Goal: Information Seeking & Learning: Compare options

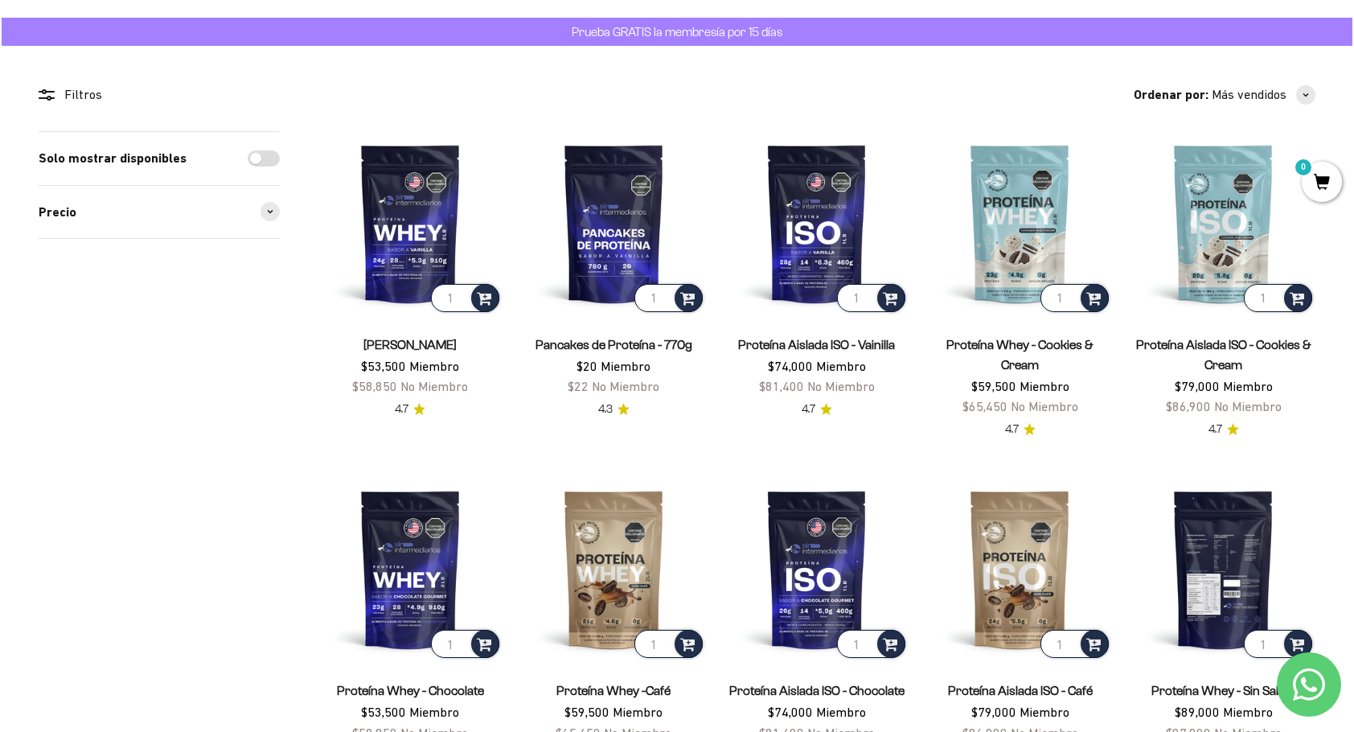
scroll to position [80, 0]
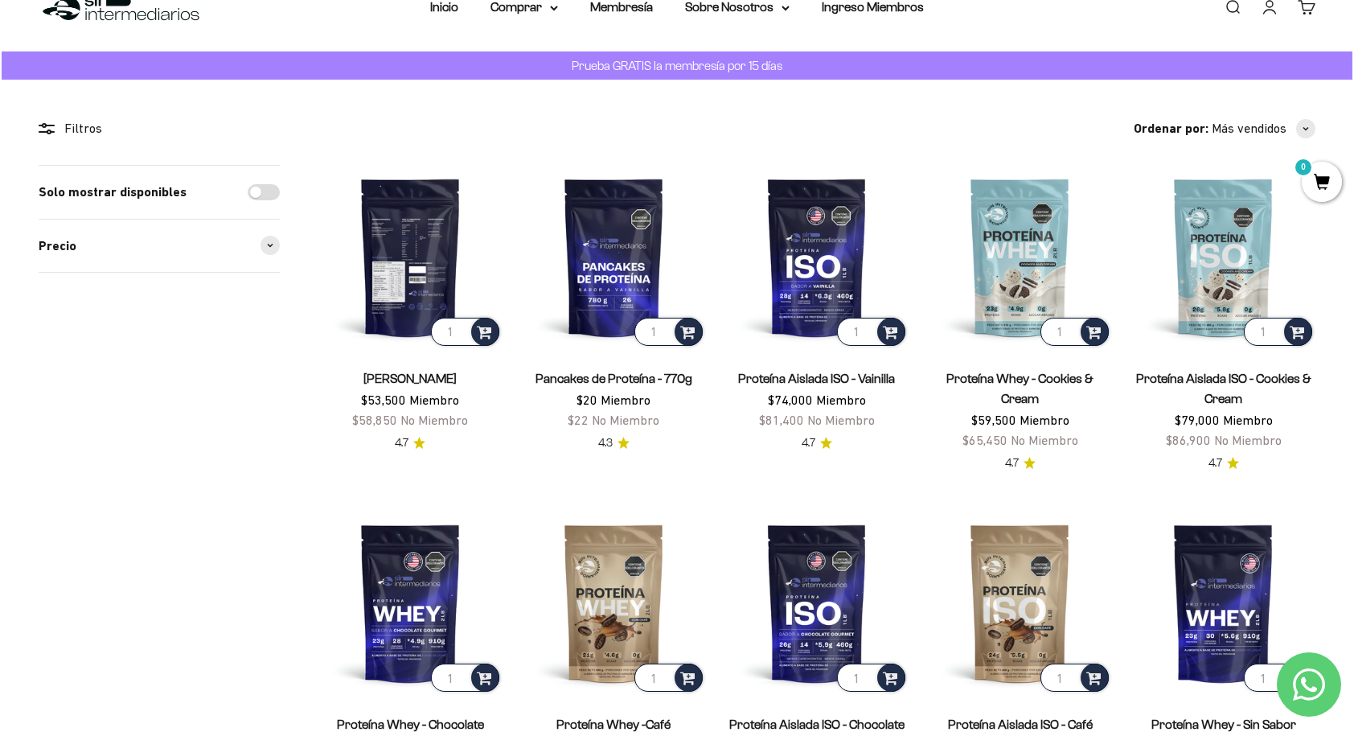
click at [396, 266] on img at bounding box center [410, 257] width 184 height 184
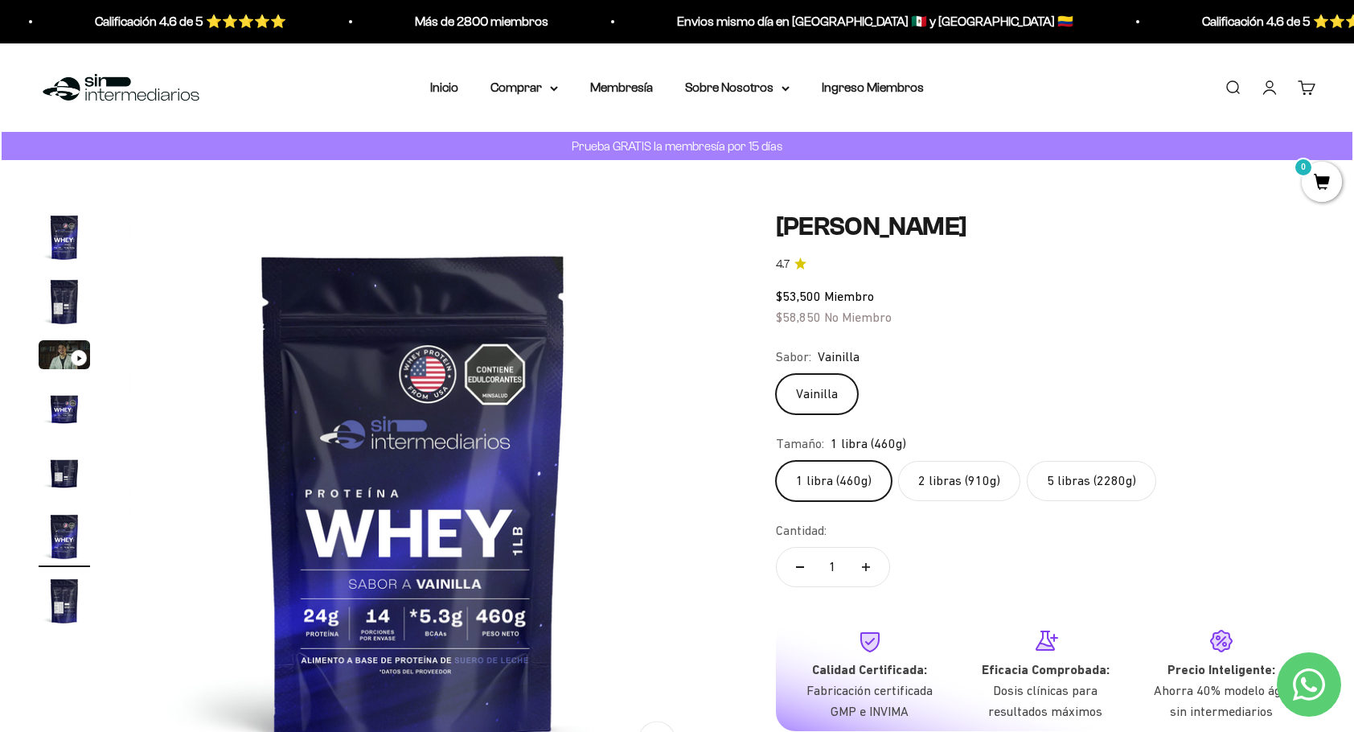
scroll to position [80, 0]
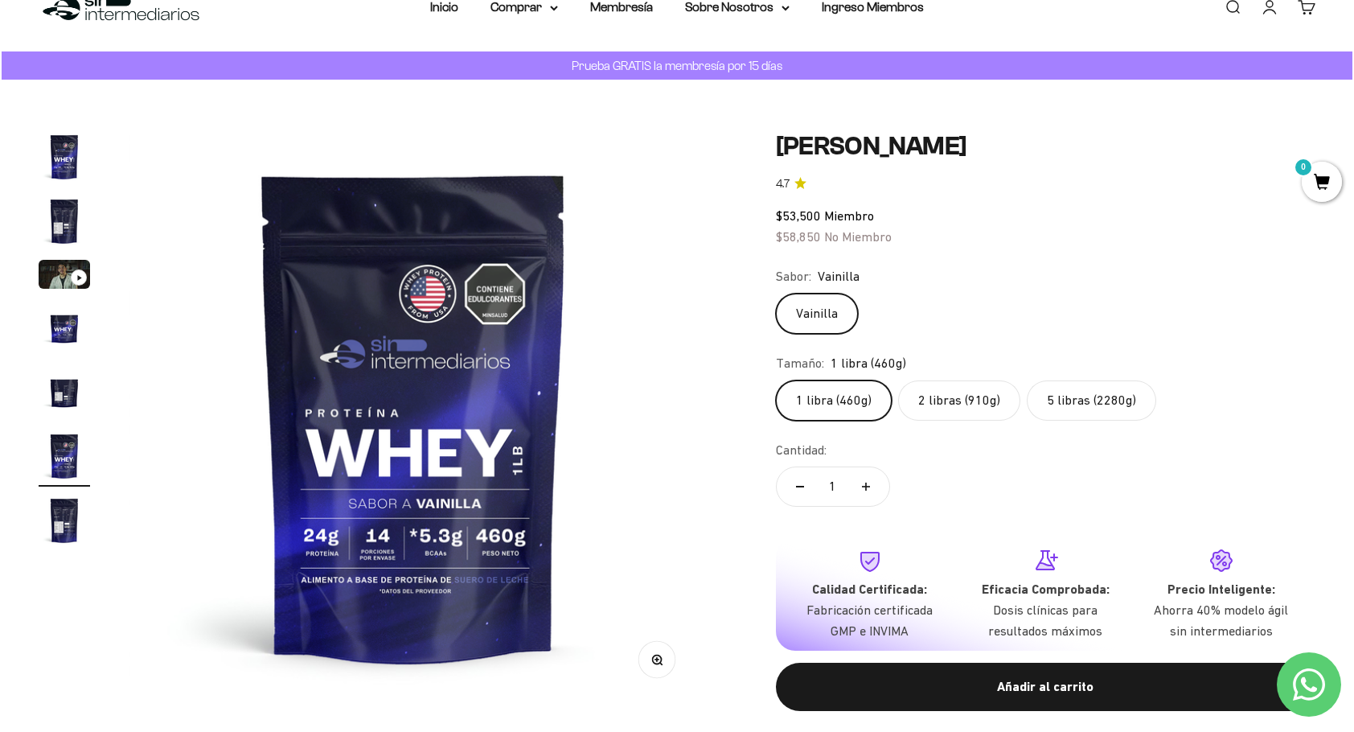
click at [64, 392] on img "Ir al artículo 5" at bounding box center [64, 391] width 51 height 51
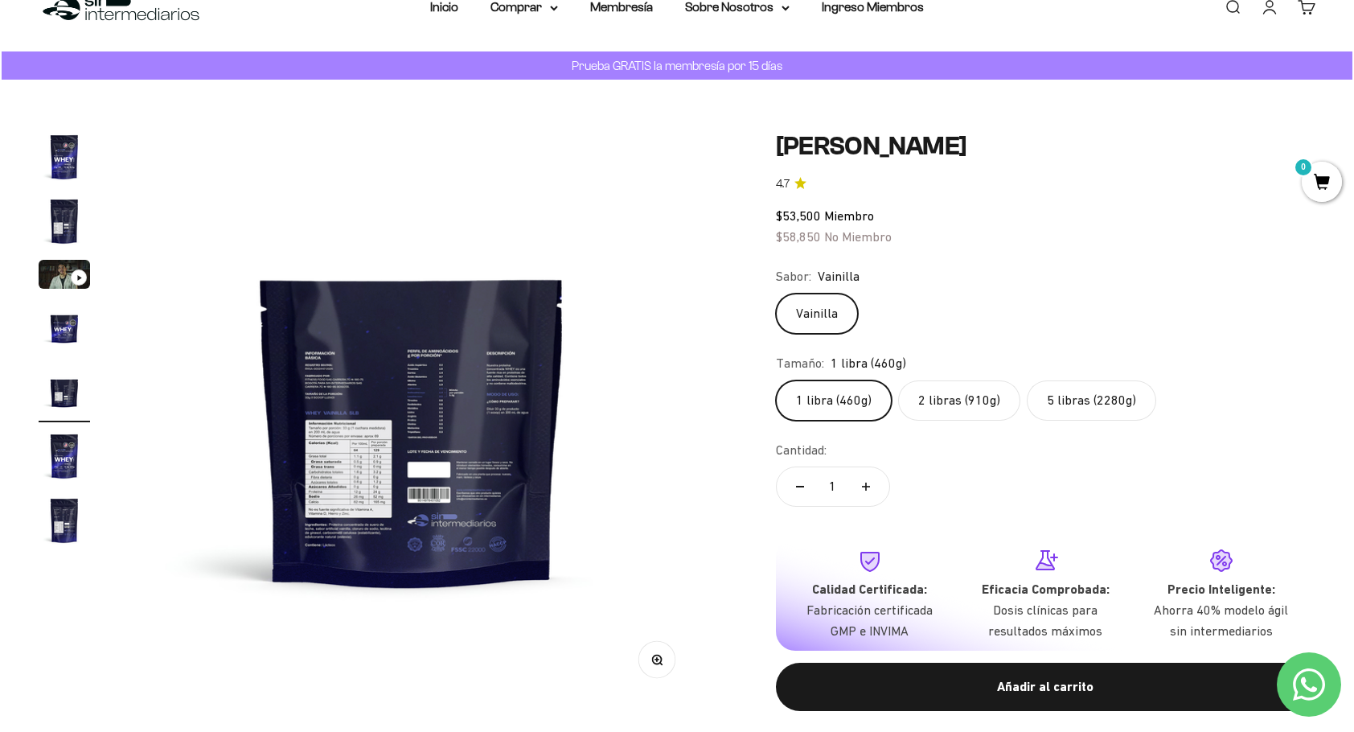
scroll to position [0, 2356]
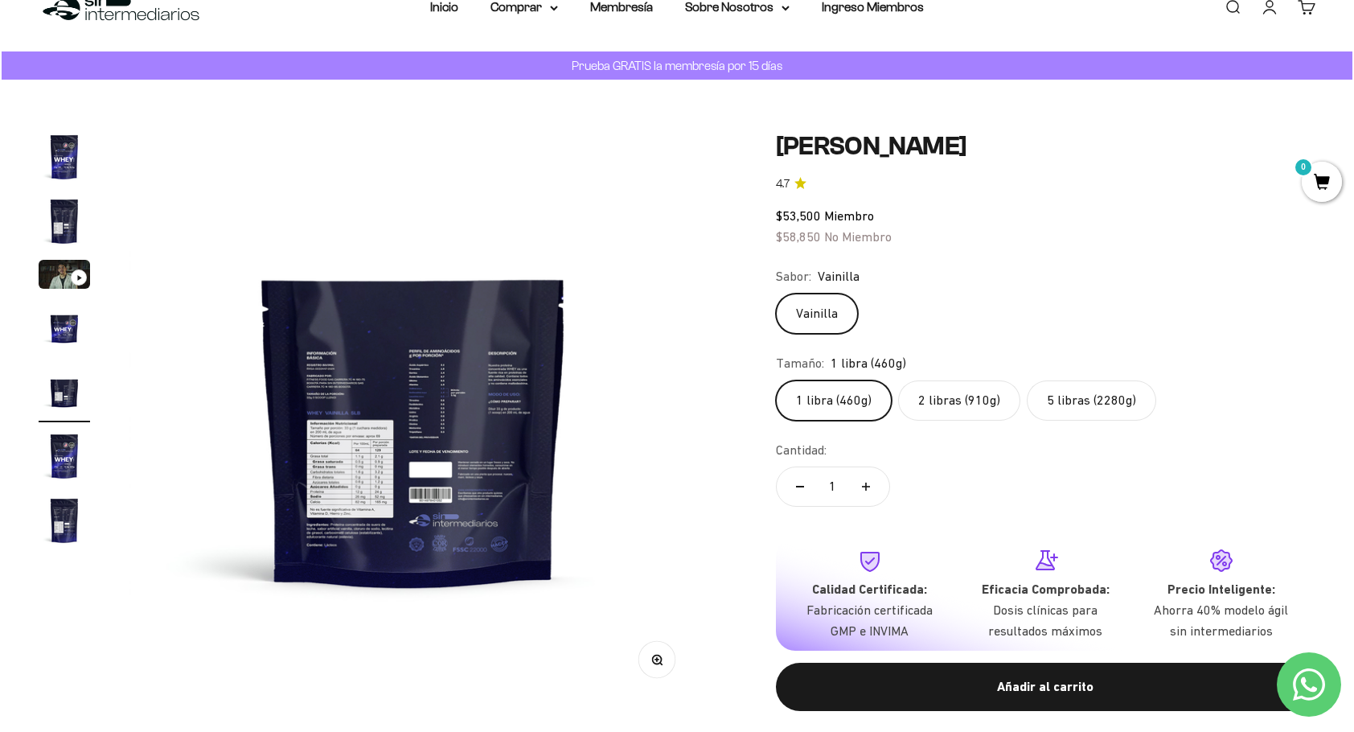
click at [450, 503] on img at bounding box center [414, 416] width 570 height 570
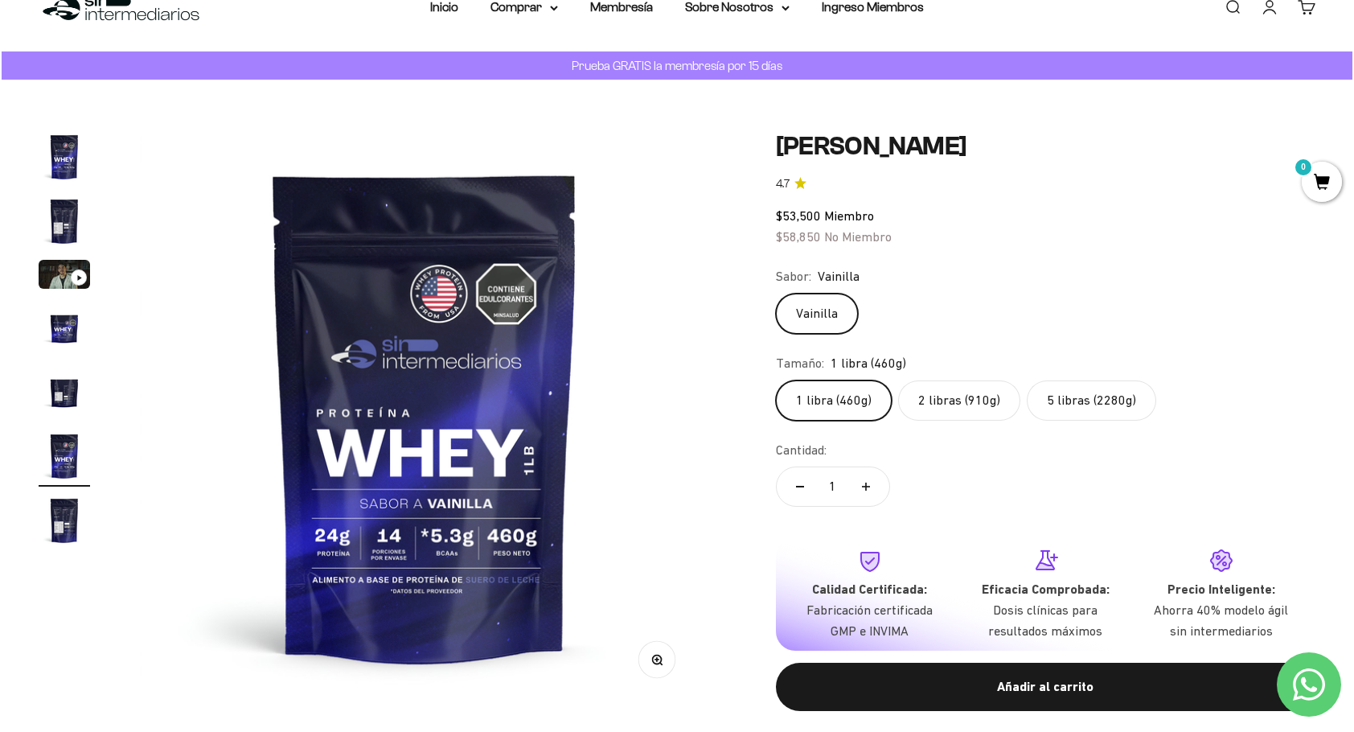
scroll to position [0, 2946]
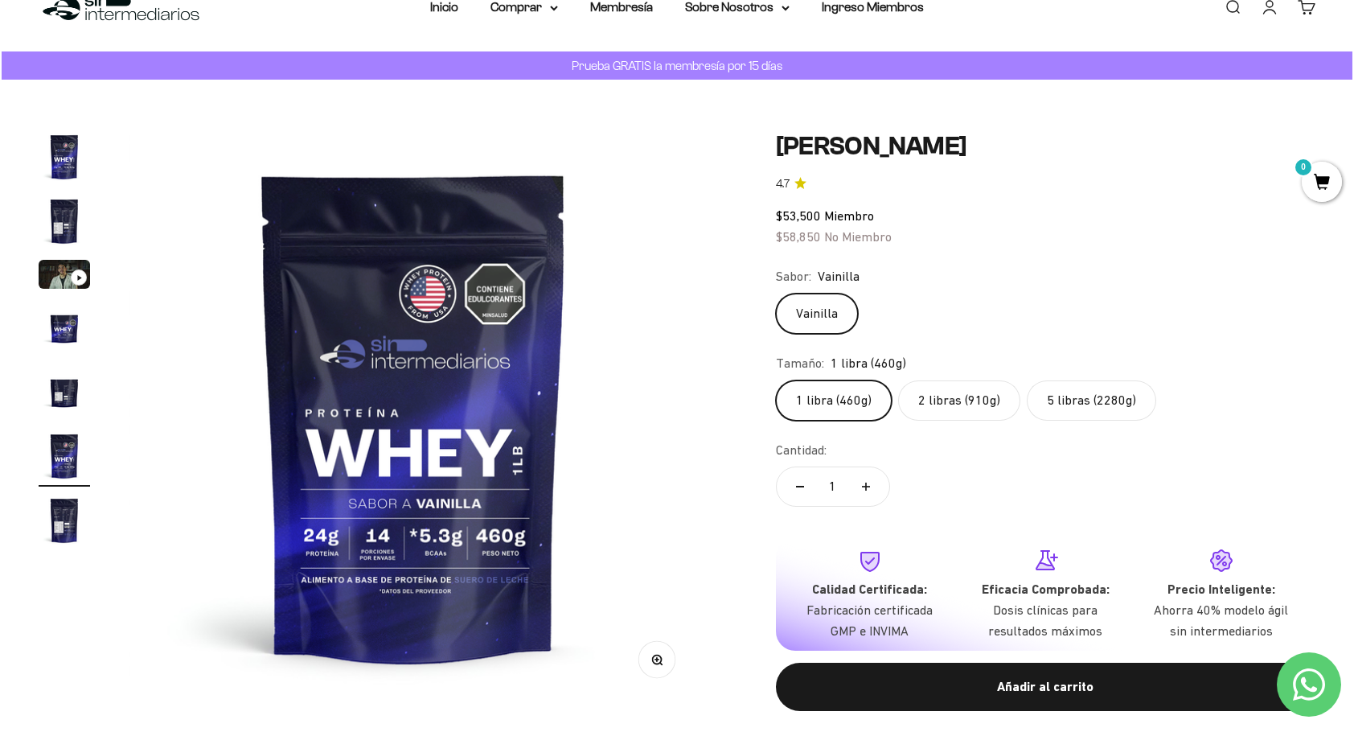
click at [224, 460] on img at bounding box center [414, 416] width 570 height 570
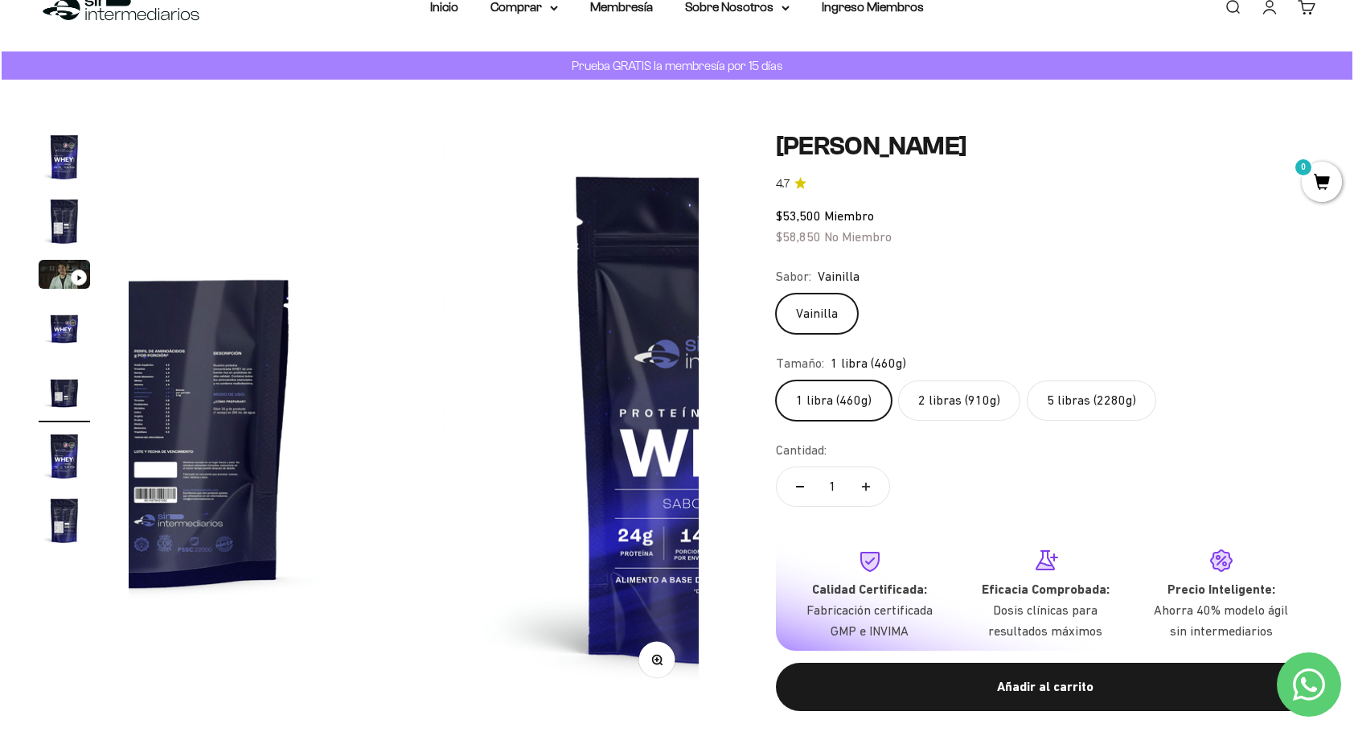
scroll to position [0, 2356]
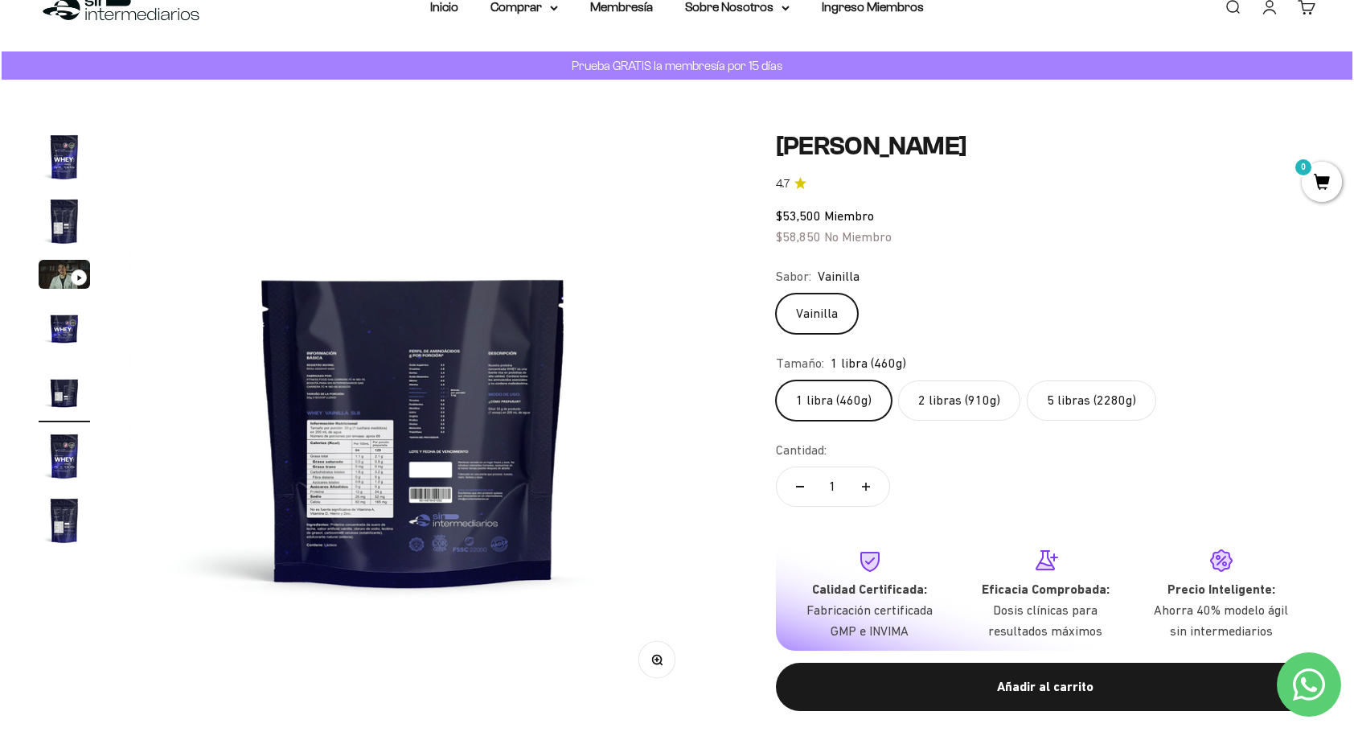
click at [663, 655] on button "Zoom" at bounding box center [657, 660] width 36 height 36
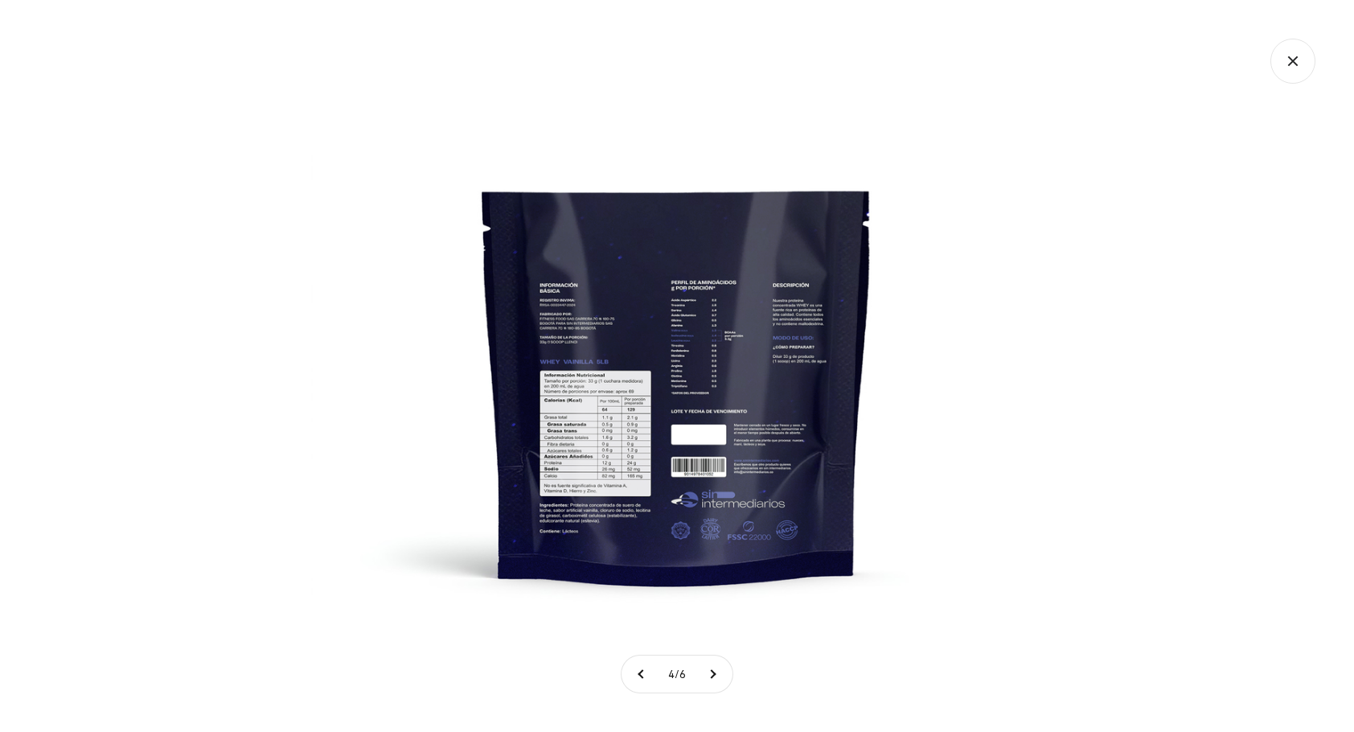
click at [589, 425] on img at bounding box center [677, 366] width 732 height 732
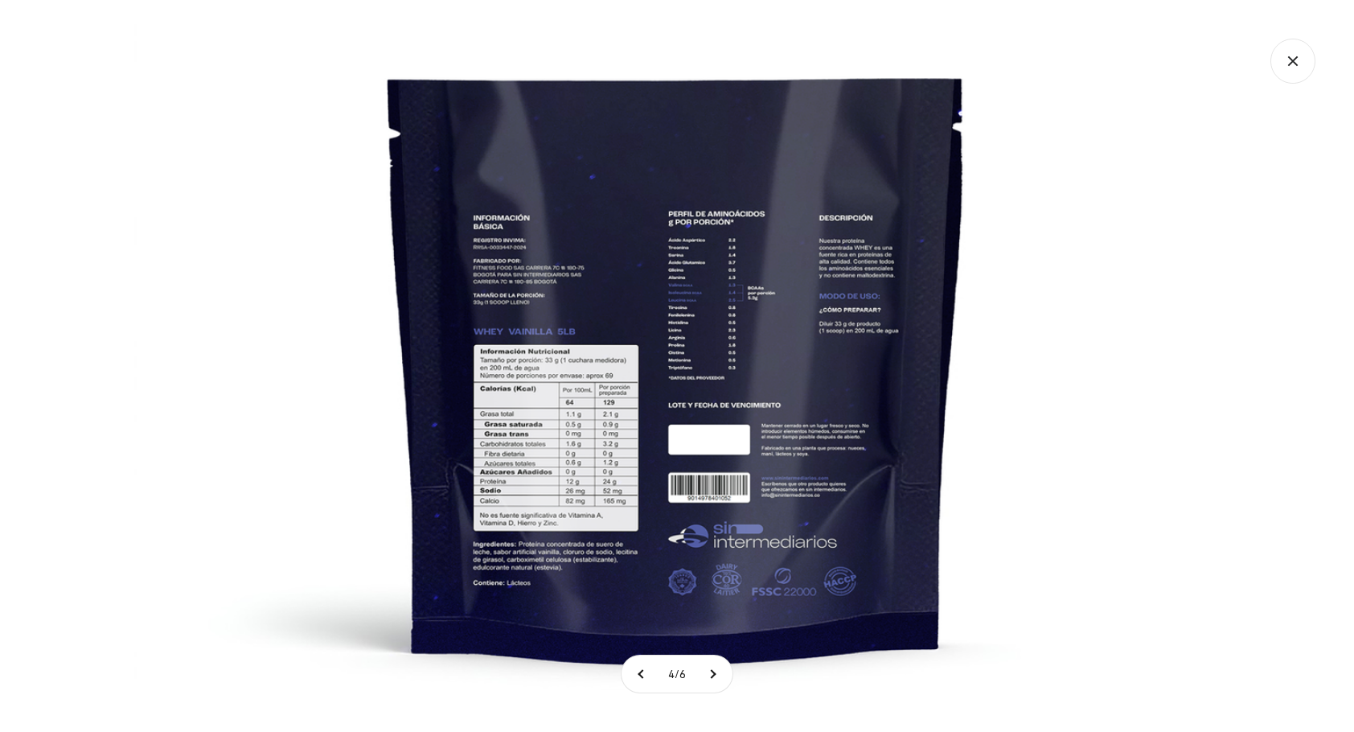
click at [589, 425] on img at bounding box center [677, 338] width 1086 height 1086
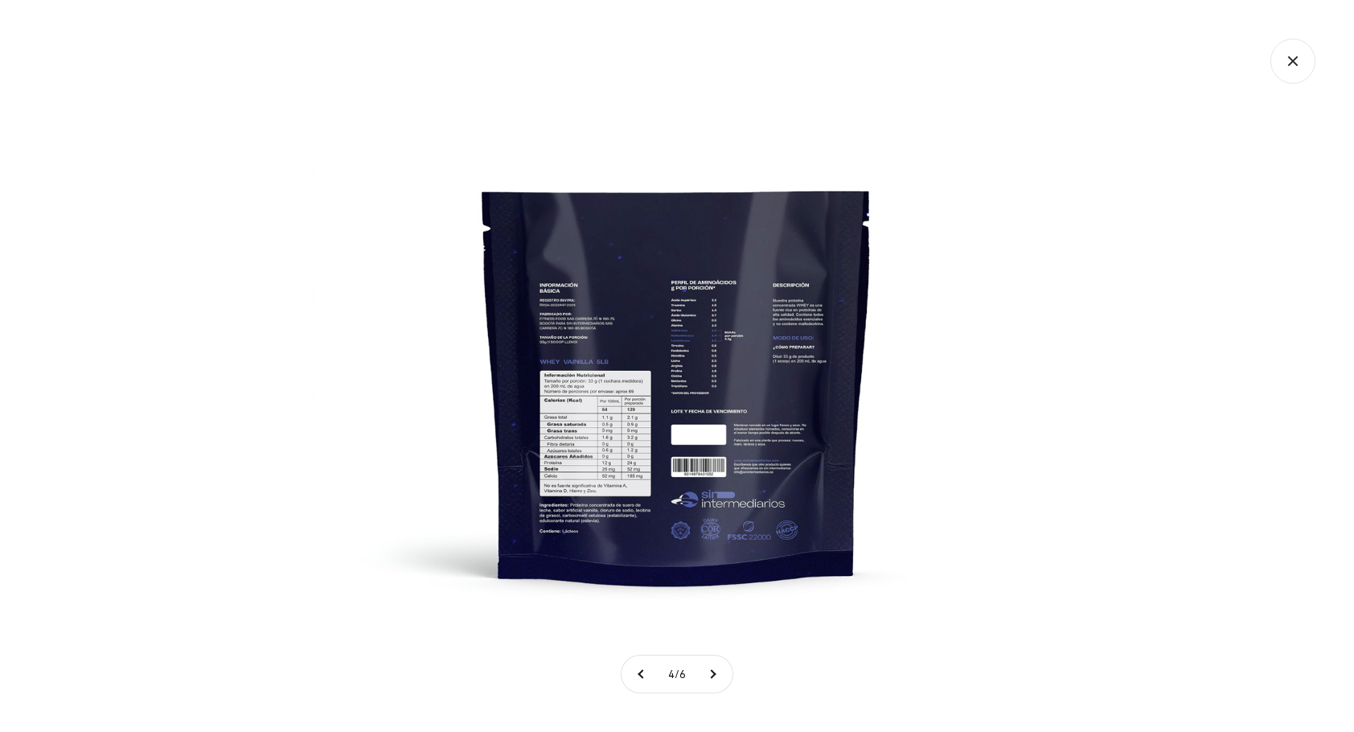
click at [589, 425] on img at bounding box center [677, 366] width 732 height 732
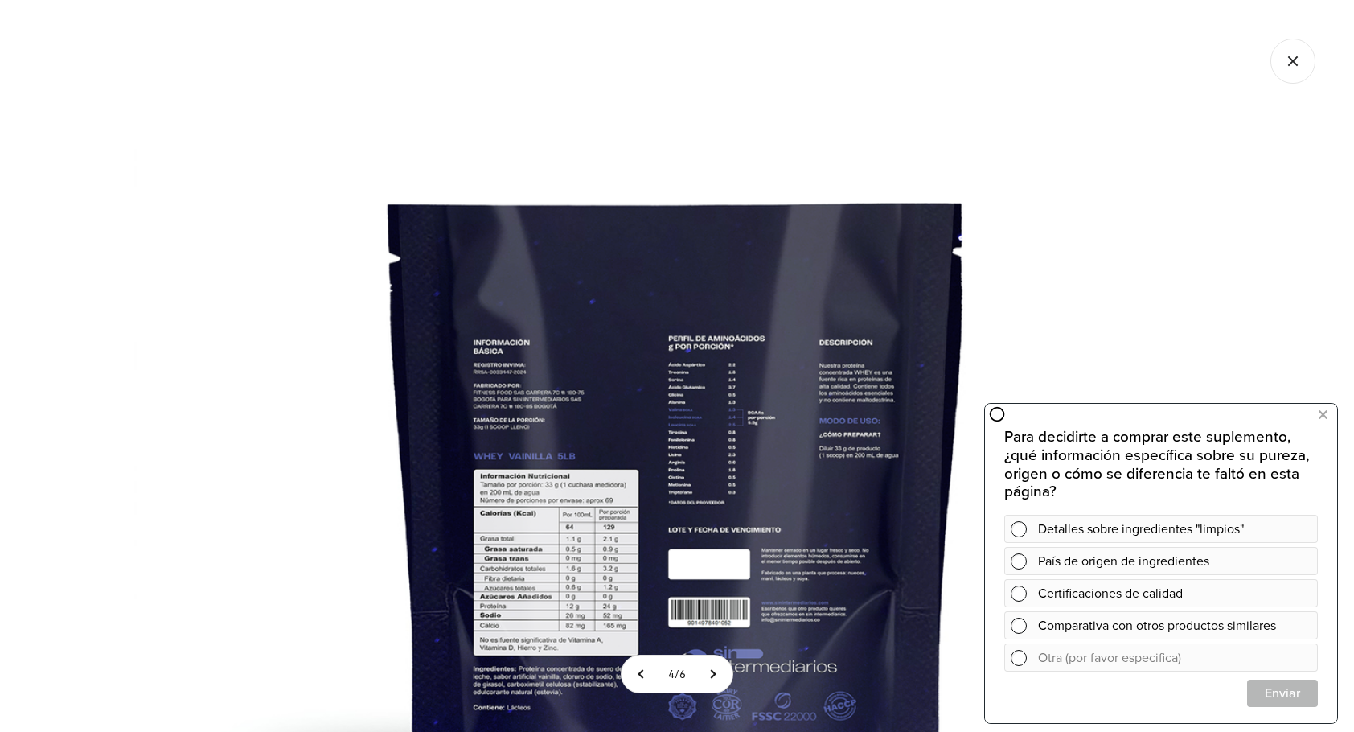
click at [1294, 69] on icon "Cerrar galería" at bounding box center [1293, 61] width 45 height 45
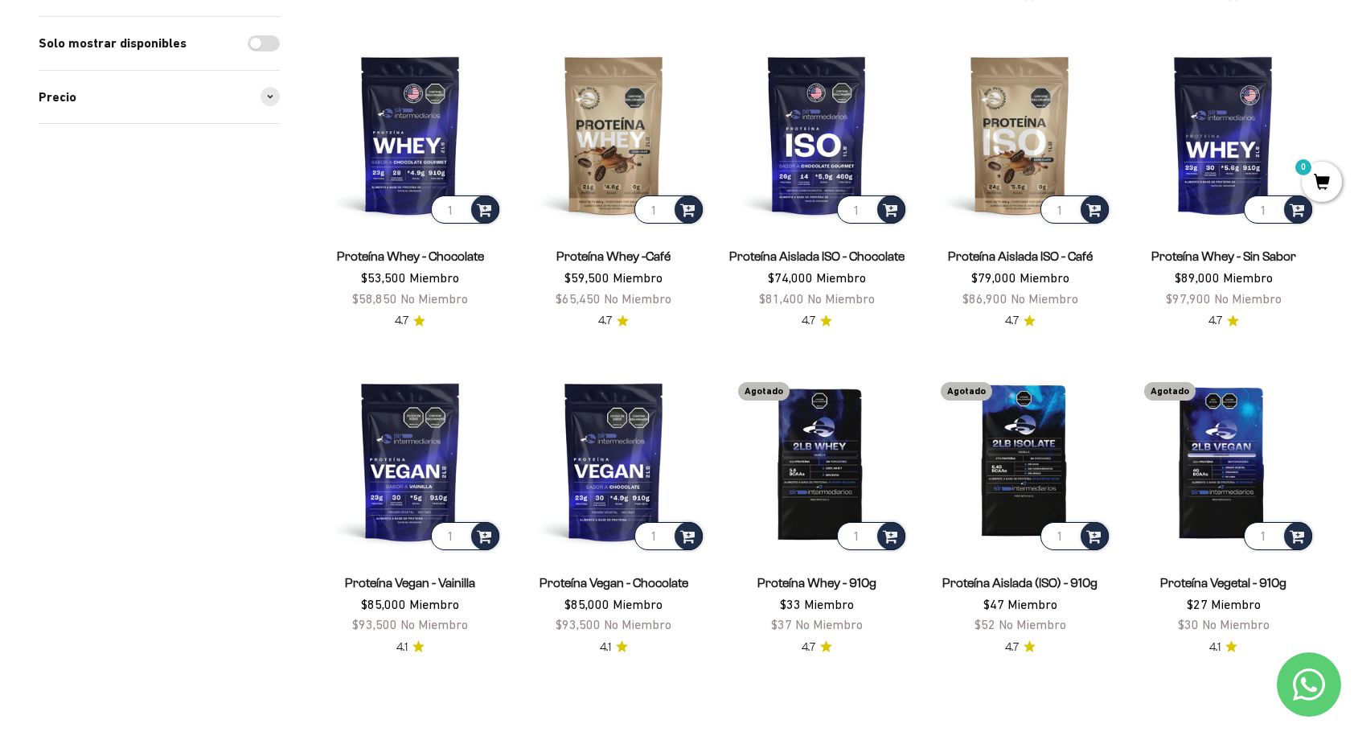
scroll to position [563, 0]
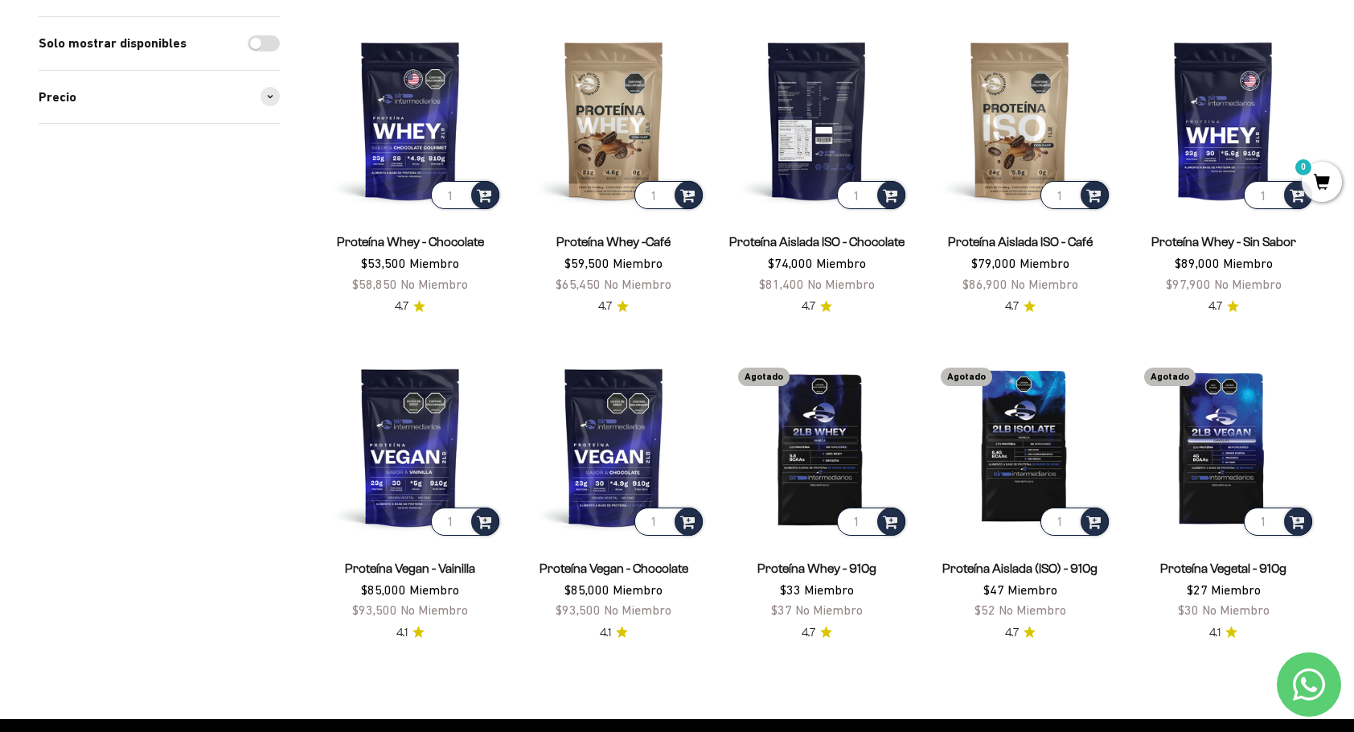
click at [819, 123] on img at bounding box center [817, 120] width 184 height 184
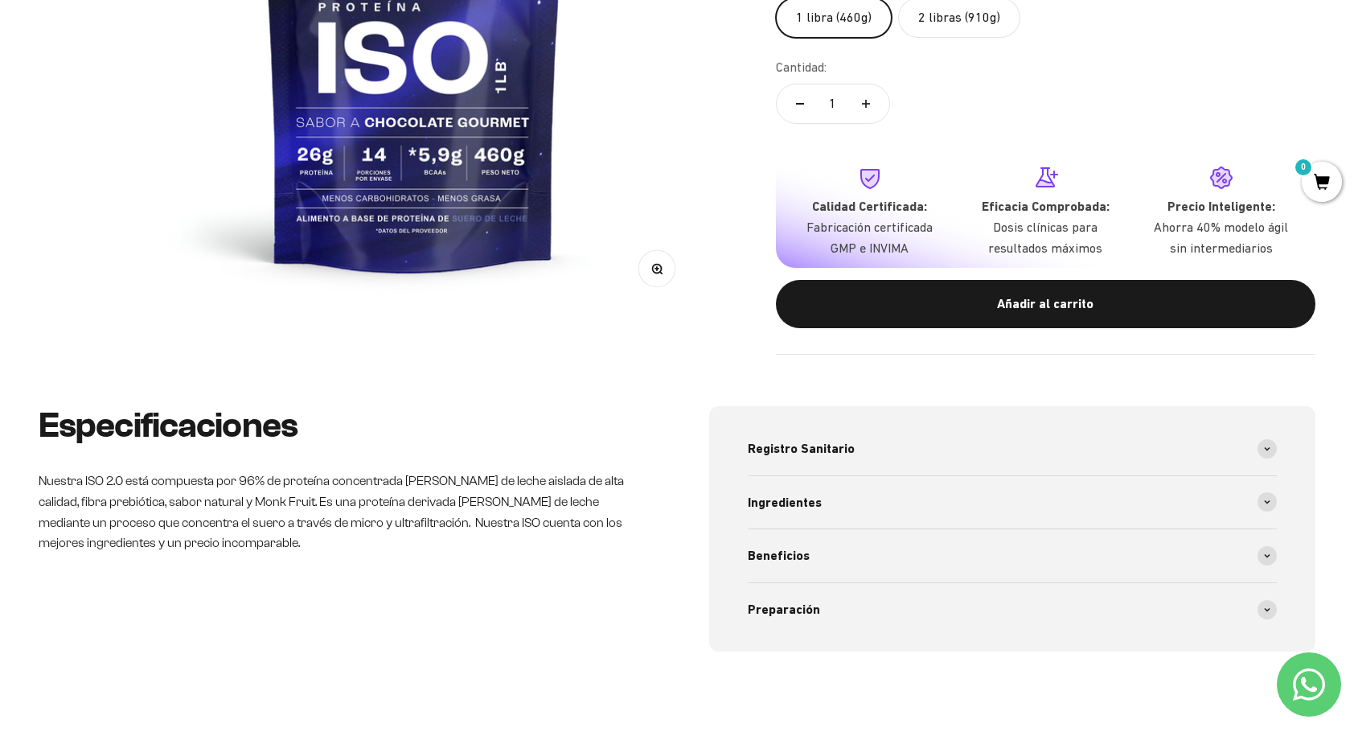
scroll to position [483, 0]
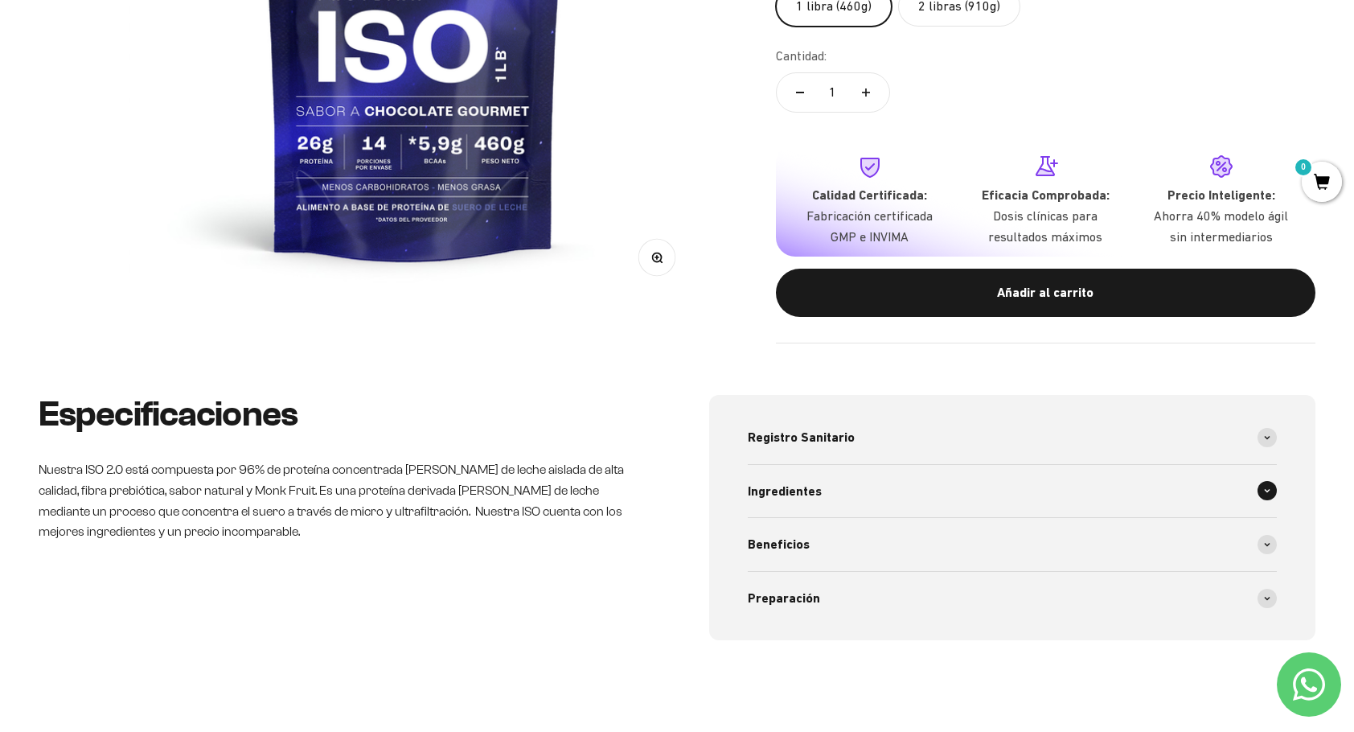
click at [1262, 486] on span at bounding box center [1267, 490] width 19 height 19
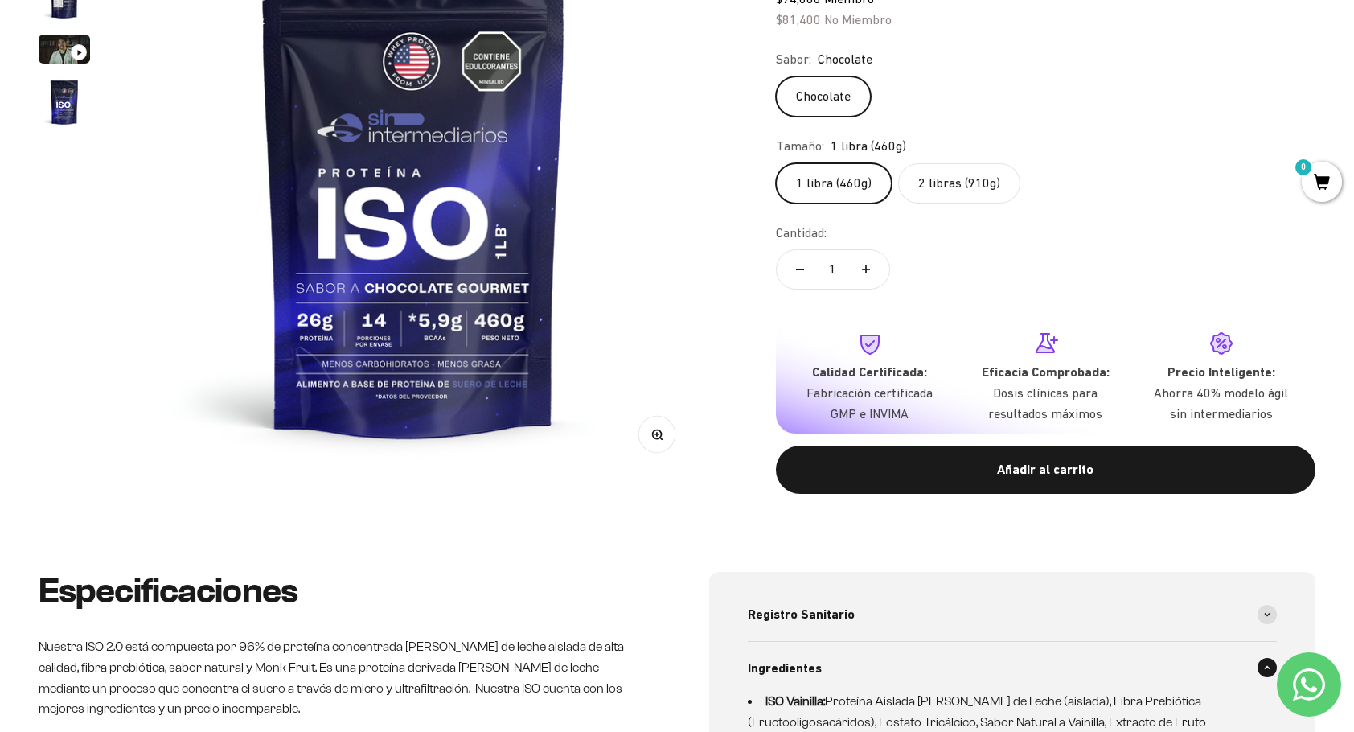
scroll to position [402, 0]
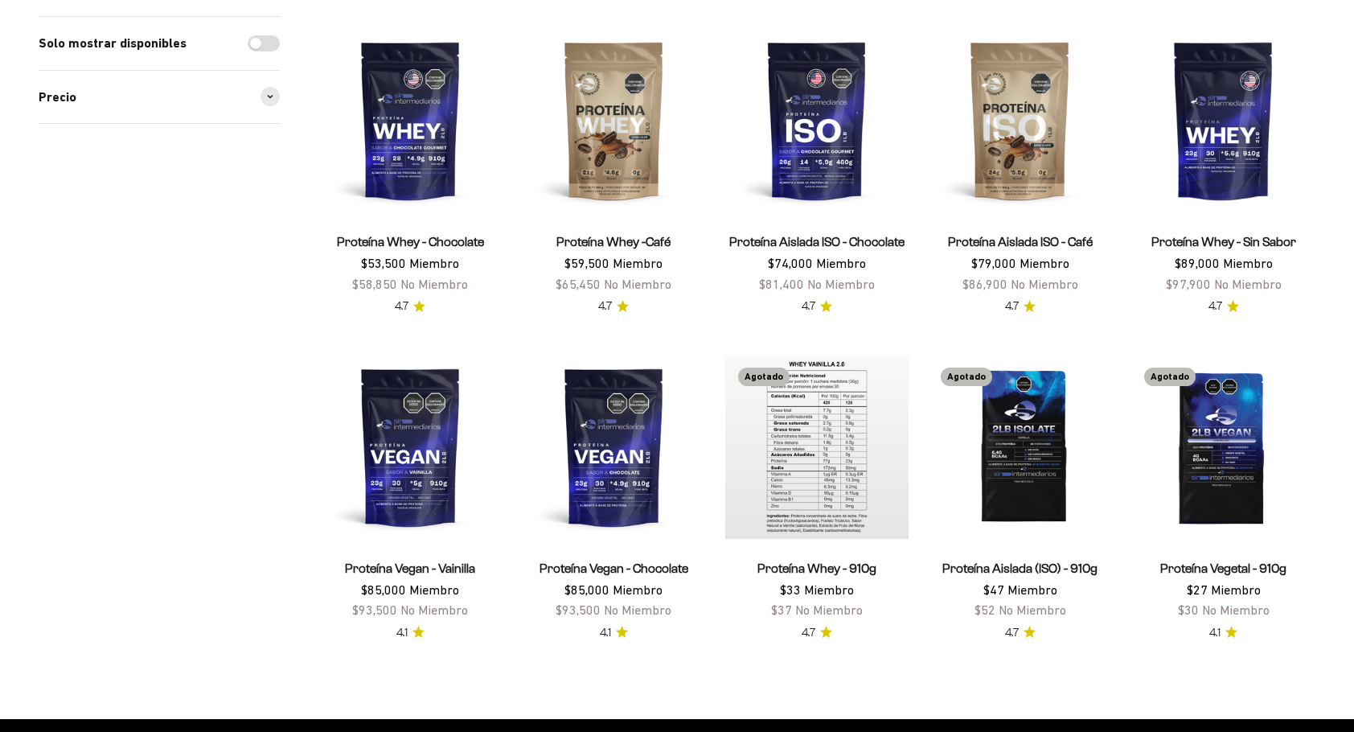
scroll to position [563, 0]
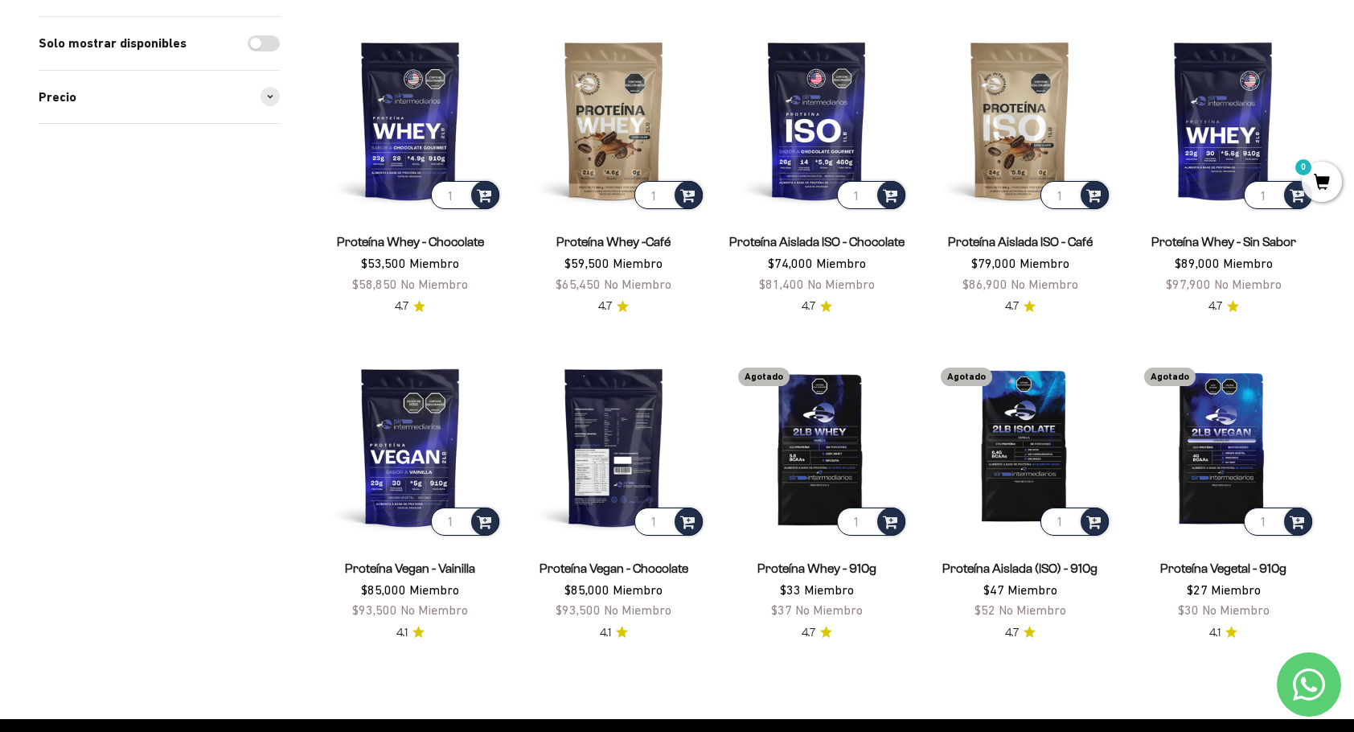
click at [618, 454] on img at bounding box center [614, 447] width 184 height 184
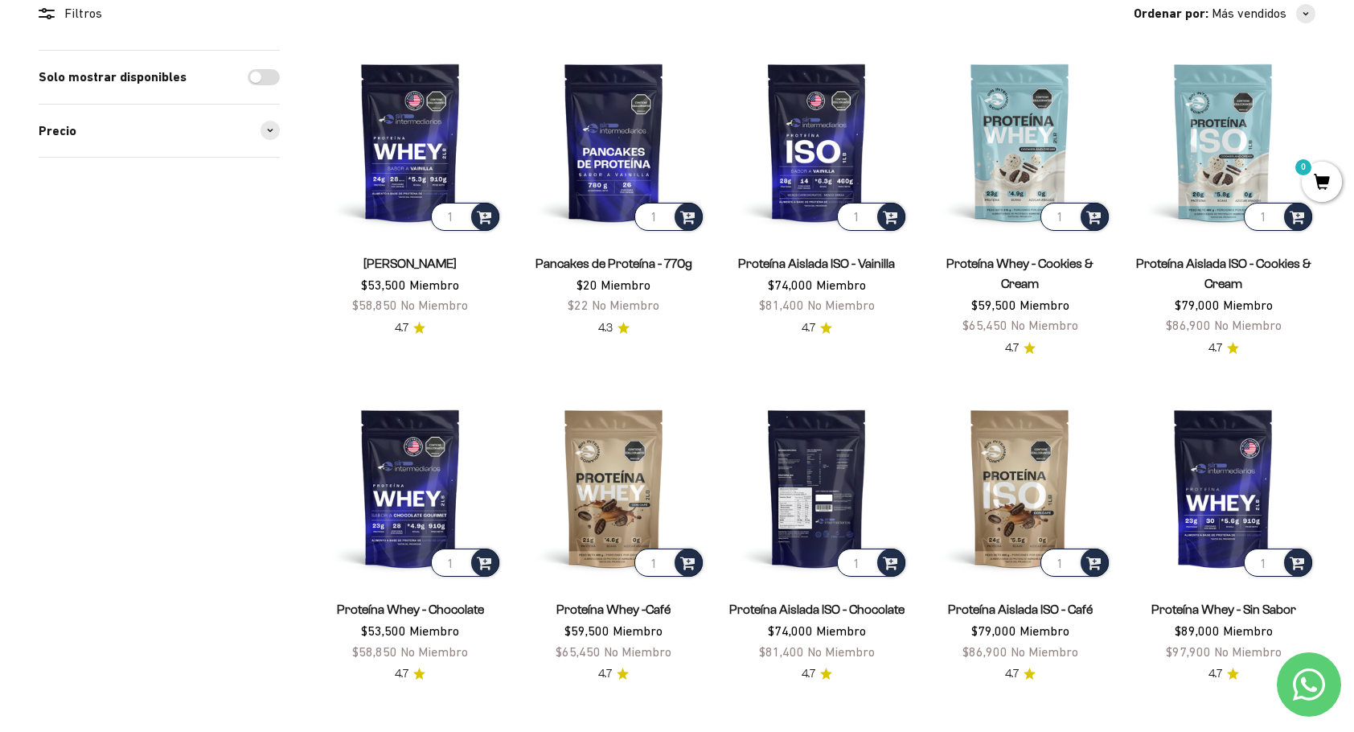
scroll to position [161, 0]
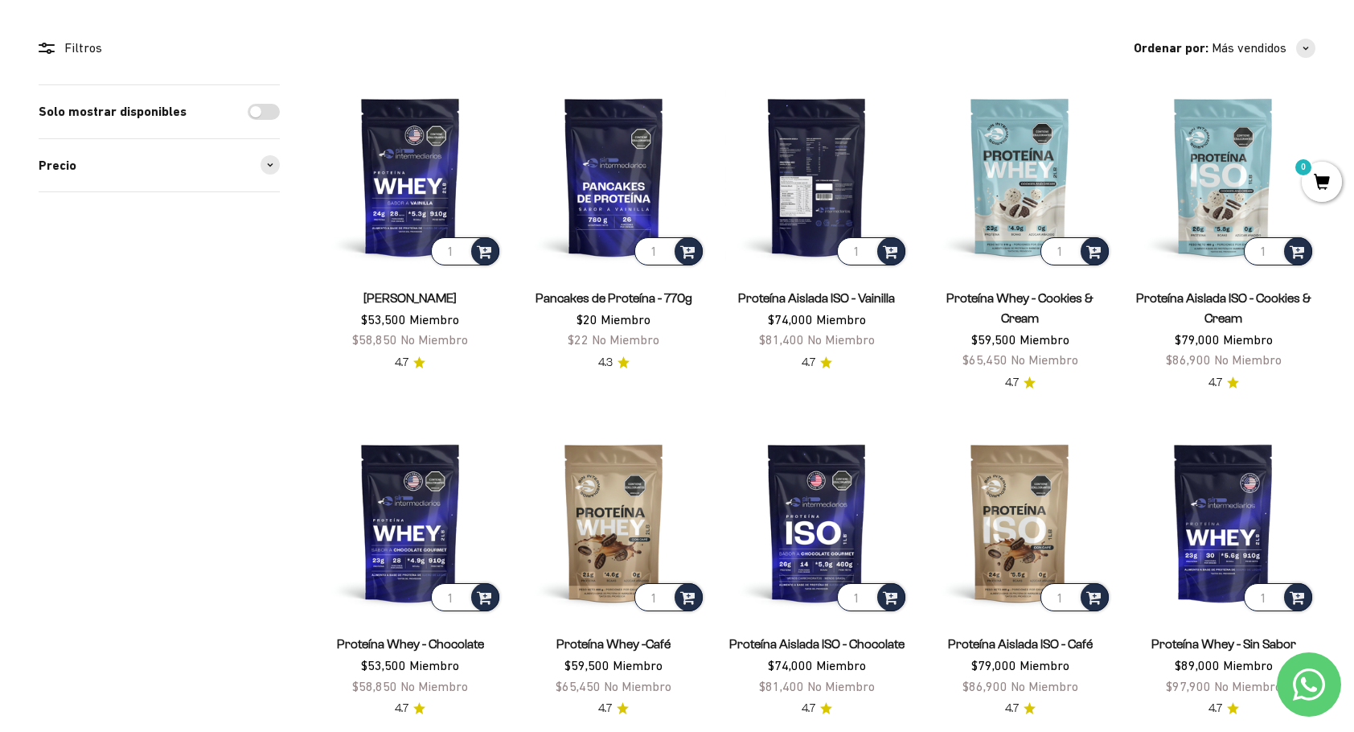
click at [809, 164] on img at bounding box center [817, 176] width 184 height 184
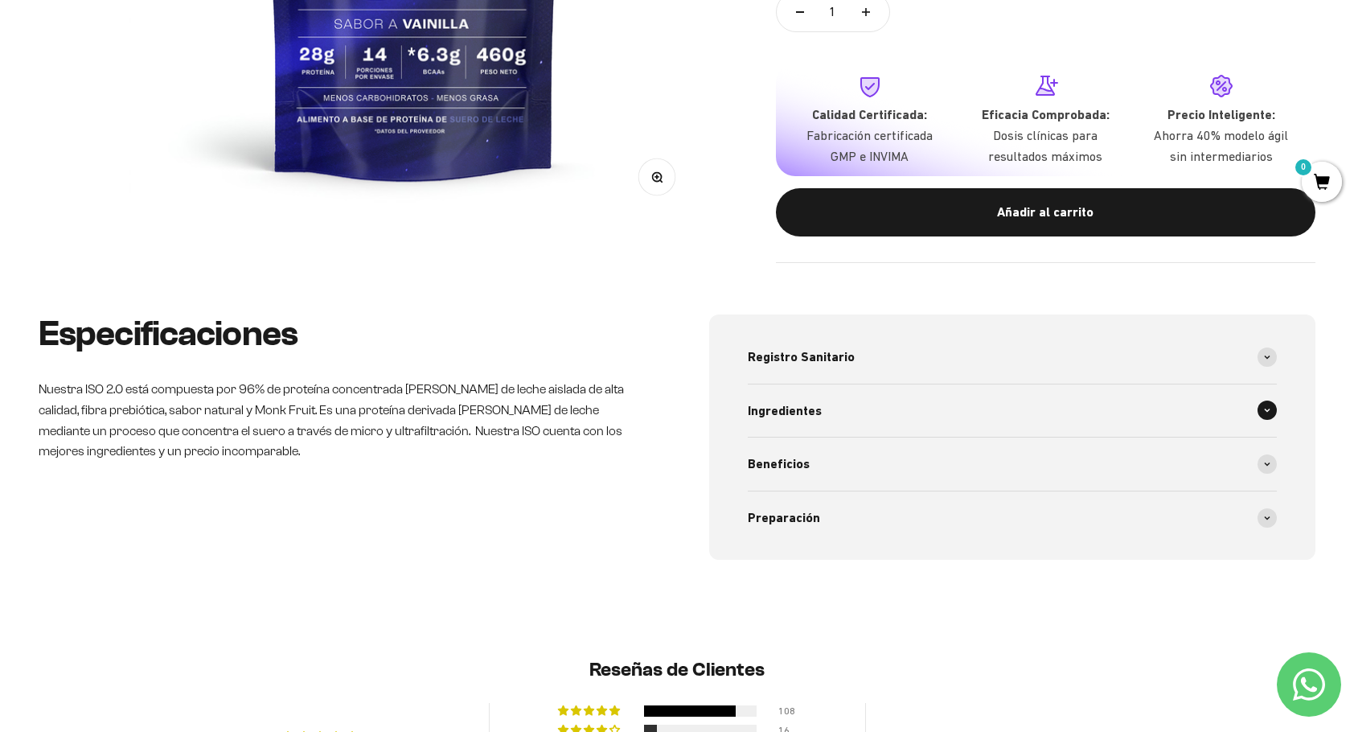
click at [1268, 412] on icon at bounding box center [1267, 410] width 5 height 2
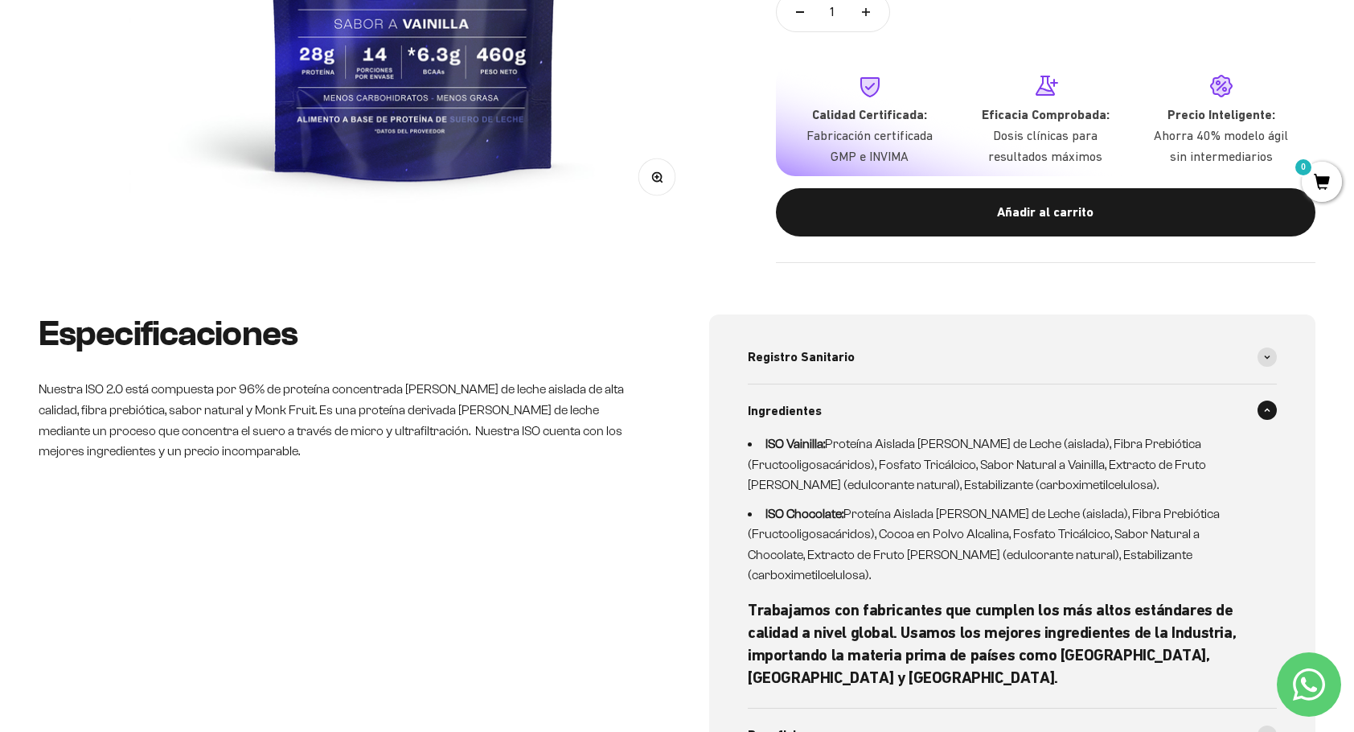
scroll to position [643, 0]
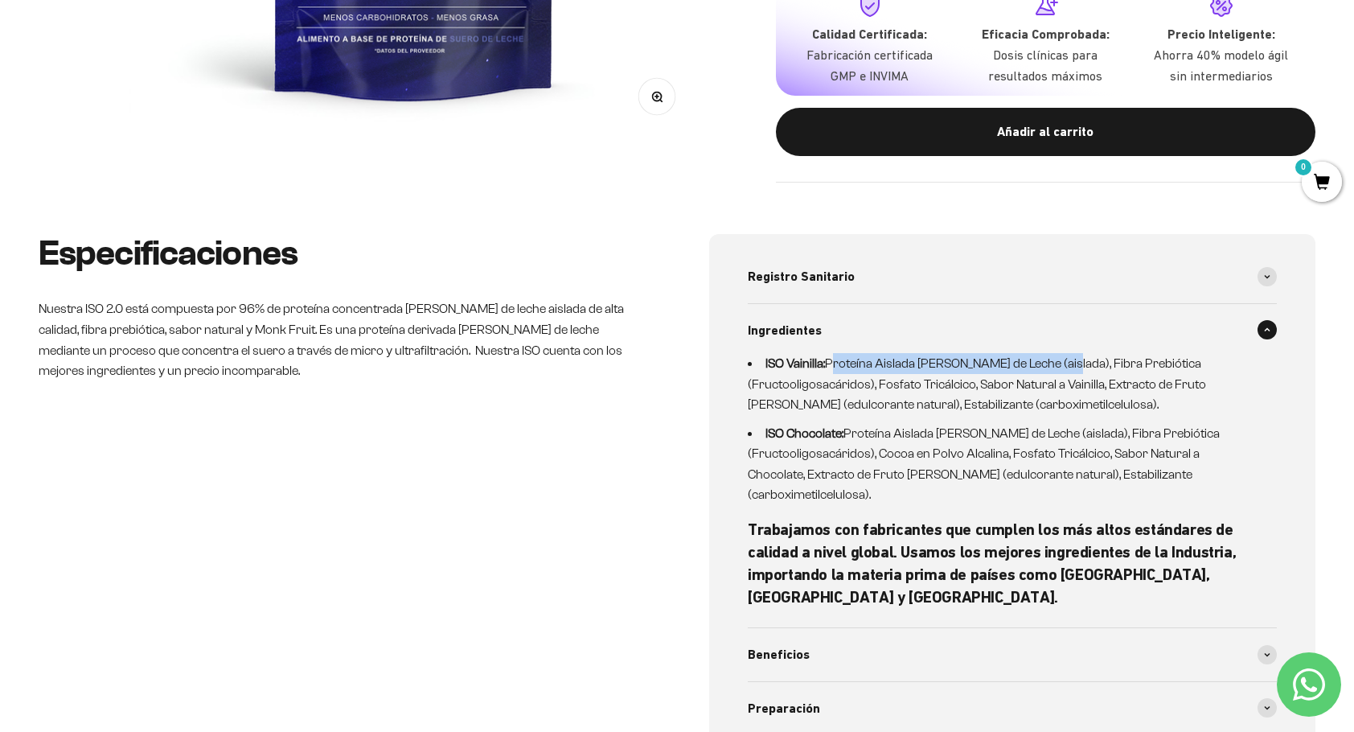
drag, startPoint x: 827, startPoint y: 363, endPoint x: 1064, endPoint y: 362, distance: 236.4
click at [1064, 362] on li "ISO Vainilla: Proteína Aislada de Suero de Leche (aislada), Fibra Prebiótica (F…" at bounding box center [1003, 384] width 510 height 62
copy li "Proteína Aislada de Suero de Leche (aislada"
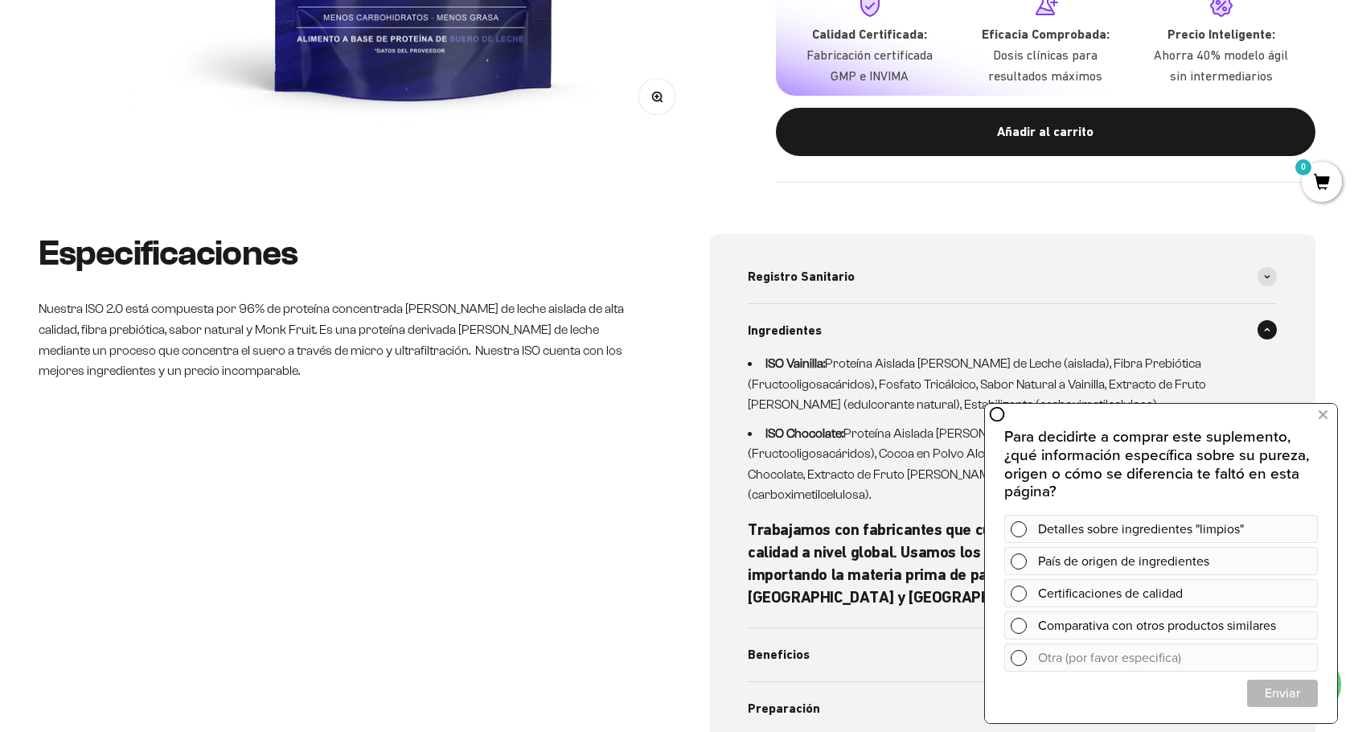
click at [612, 524] on div "Especificaciones Nuestra ISO 2.0 está compuesta por 96% de proteína concentrada…" at bounding box center [342, 492] width 606 height 516
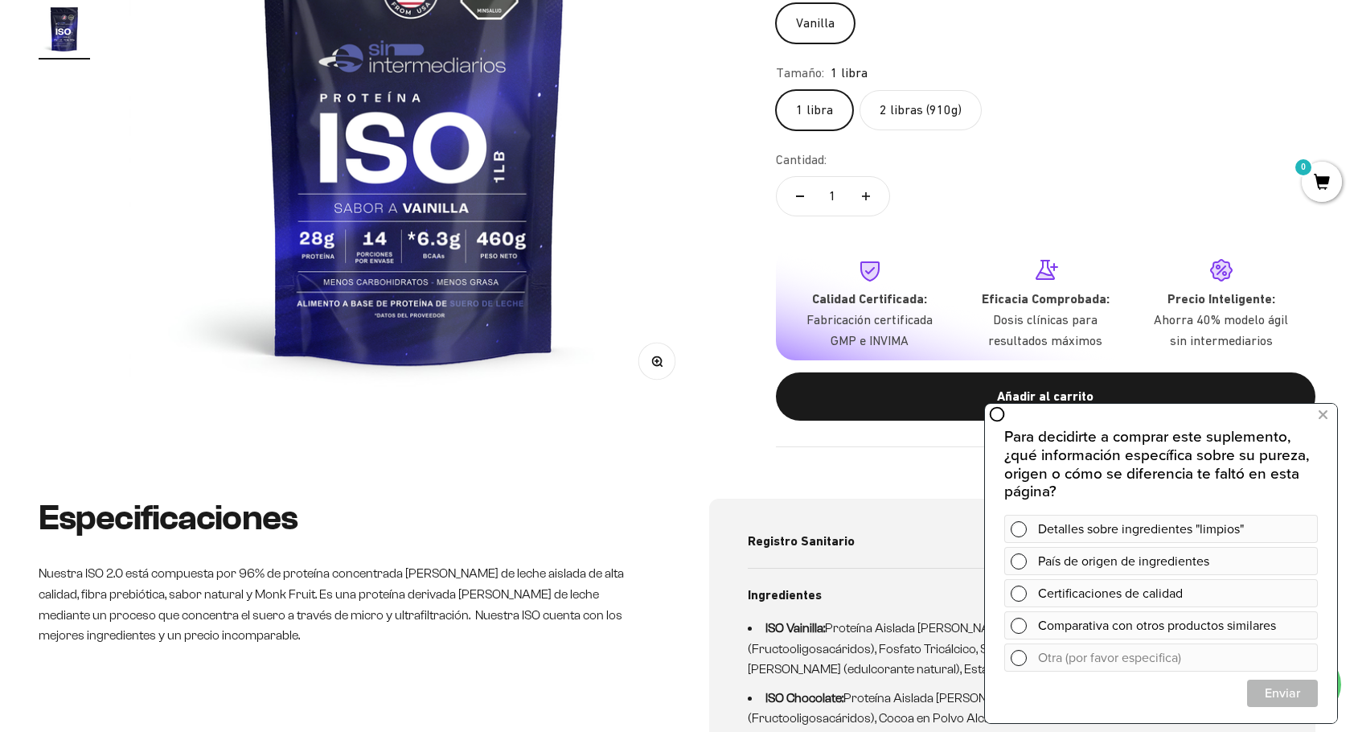
scroll to position [402, 0]
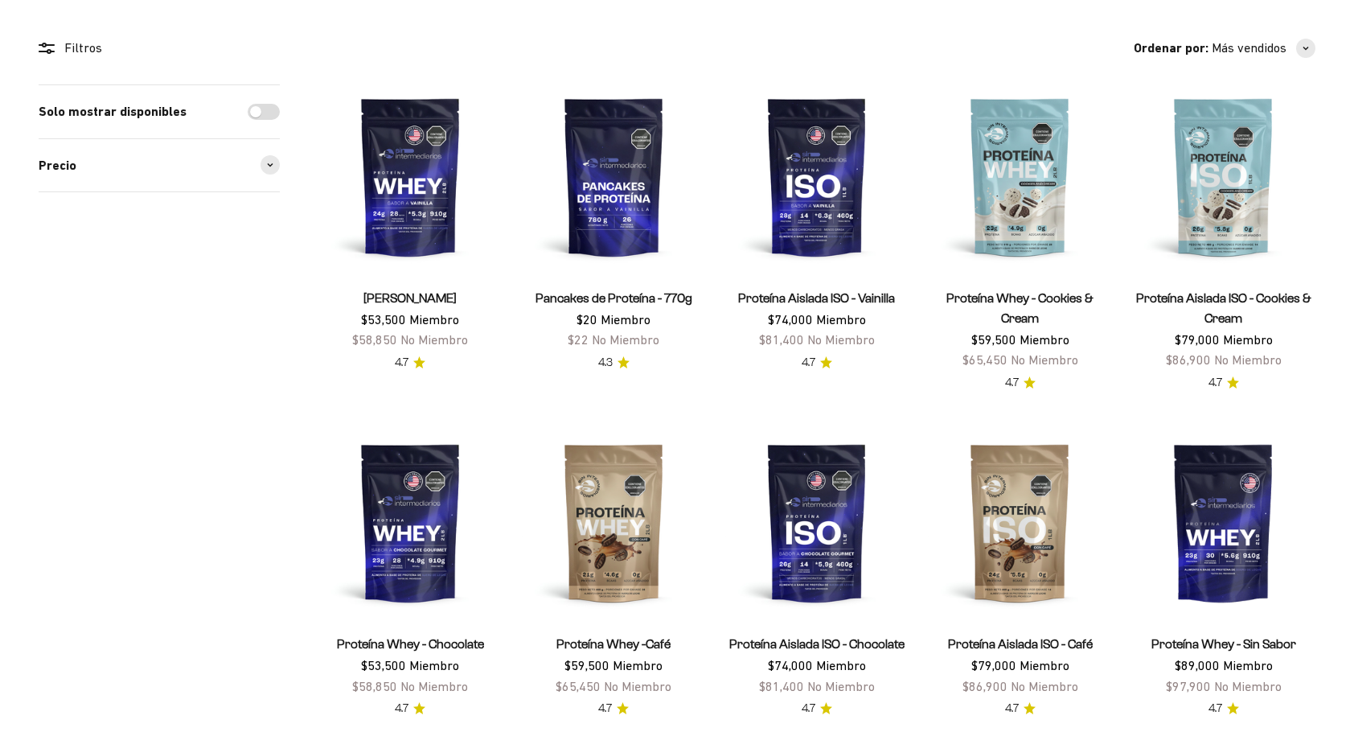
scroll to position [161, 0]
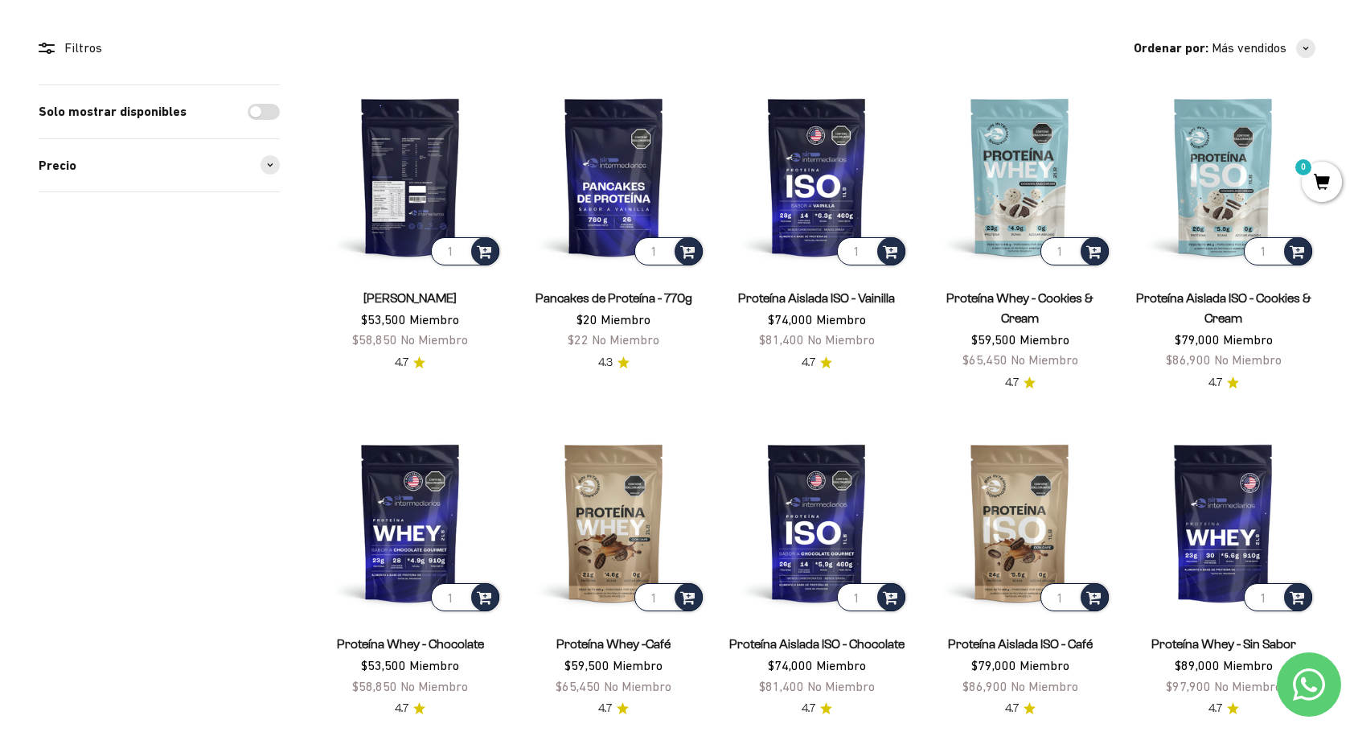
drag, startPoint x: 803, startPoint y: 152, endPoint x: 400, endPoint y: 173, distance: 402.6
click at [400, 173] on img at bounding box center [410, 176] width 184 height 184
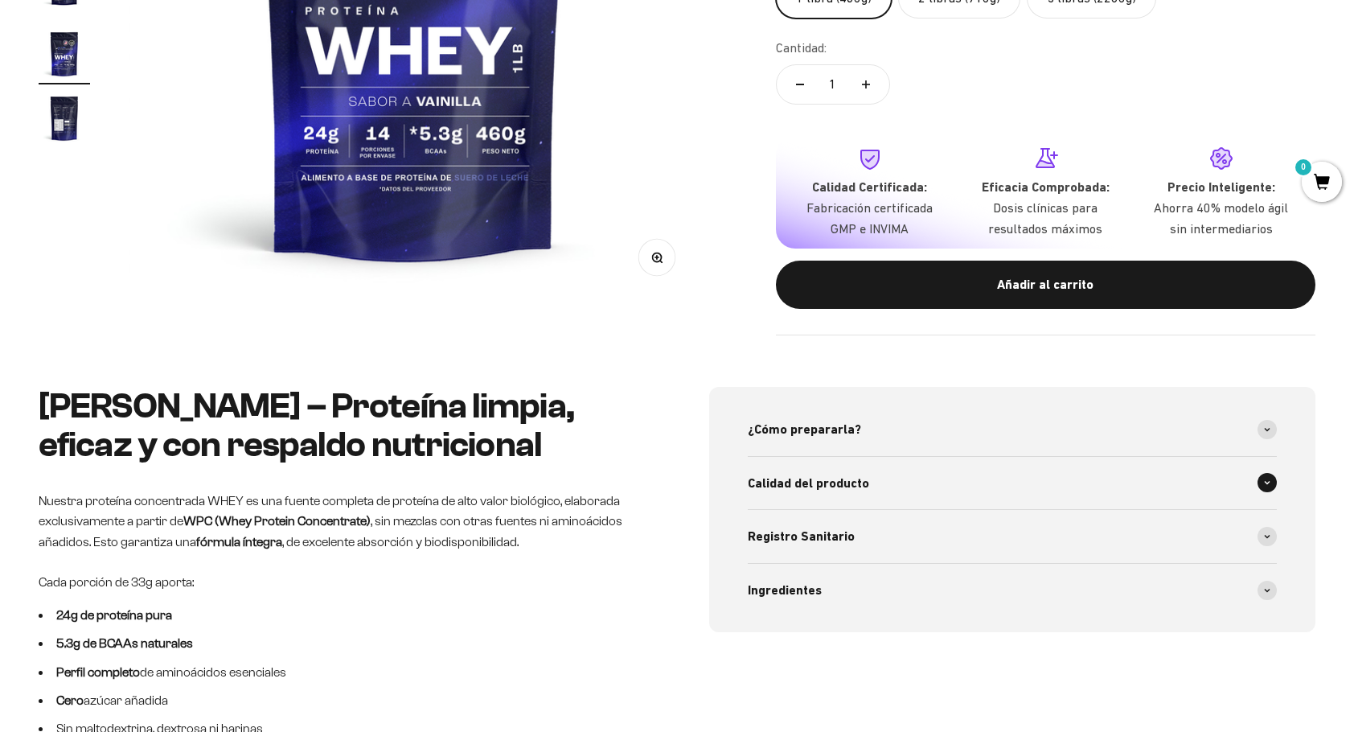
scroll to position [0, 2946]
click at [959, 484] on div "Calidad del producto" at bounding box center [1012, 483] width 529 height 53
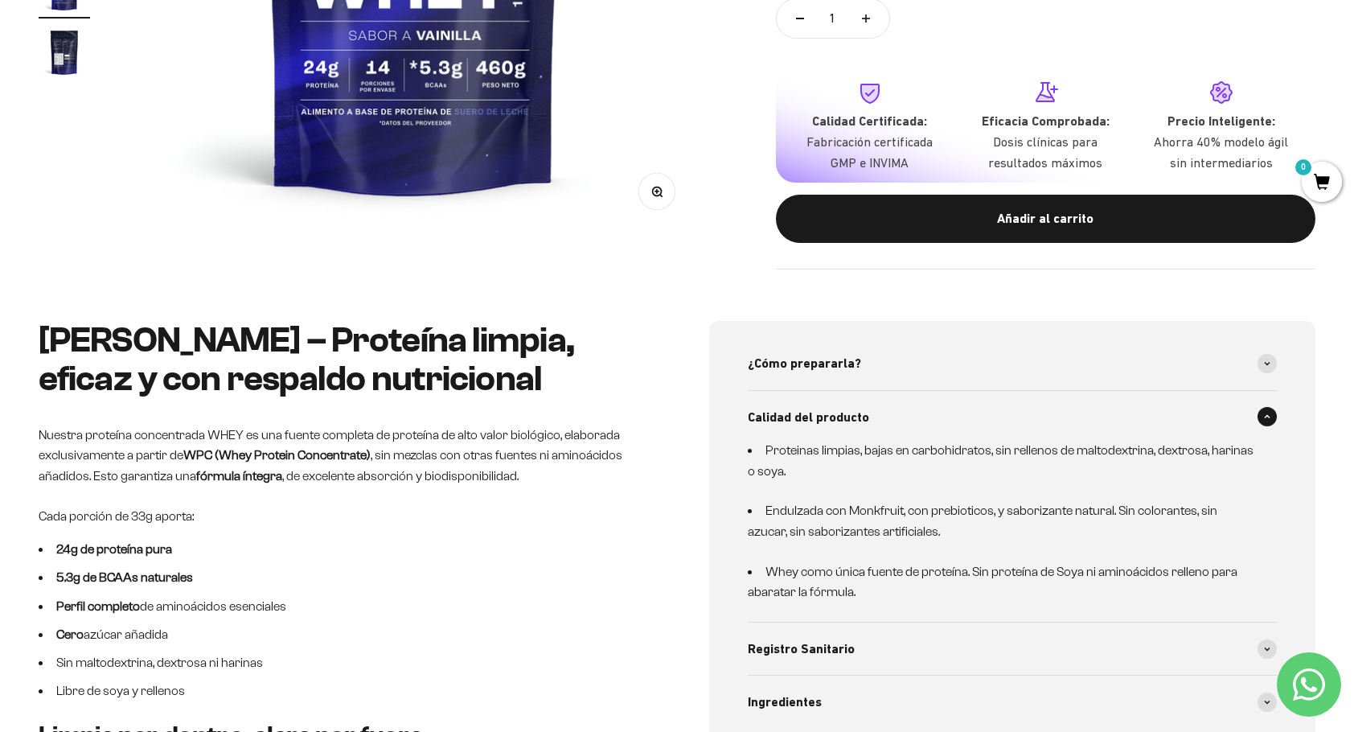
scroll to position [563, 0]
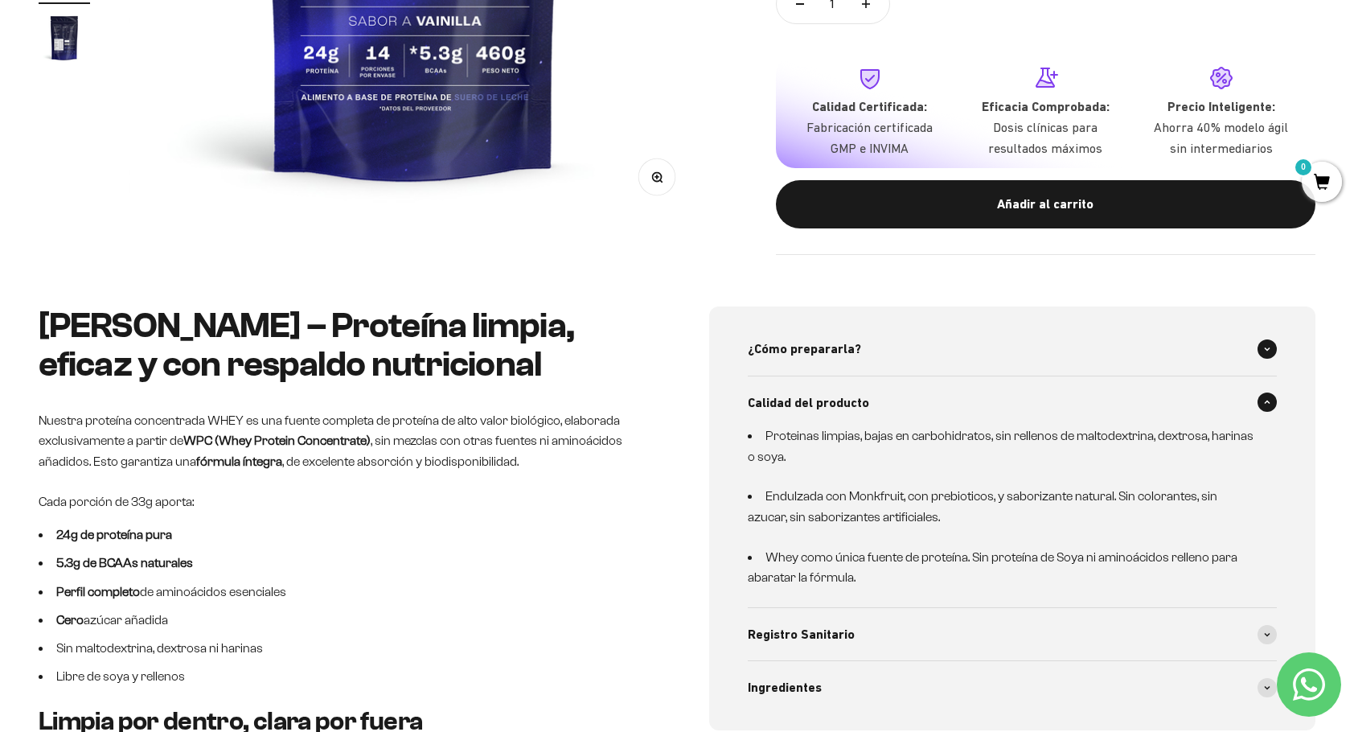
click at [1263, 342] on span at bounding box center [1267, 348] width 19 height 19
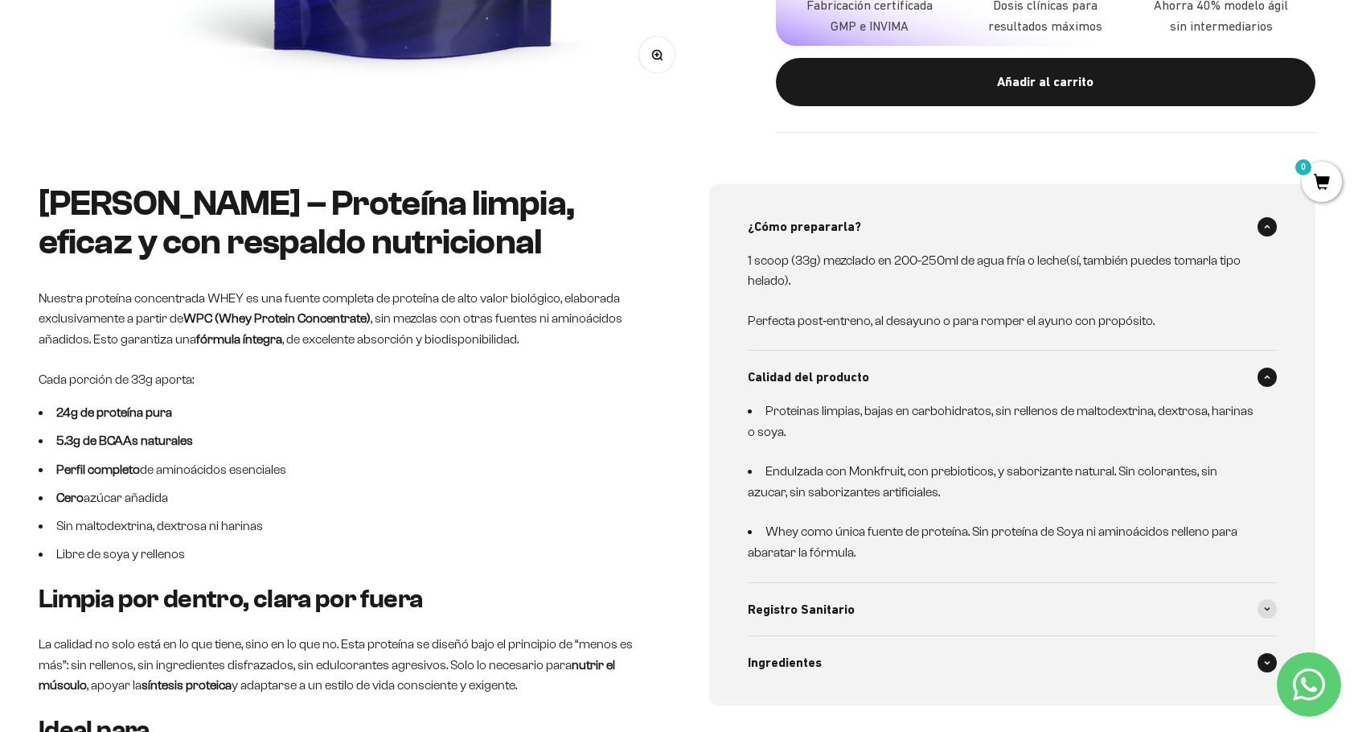
scroll to position [804, 0]
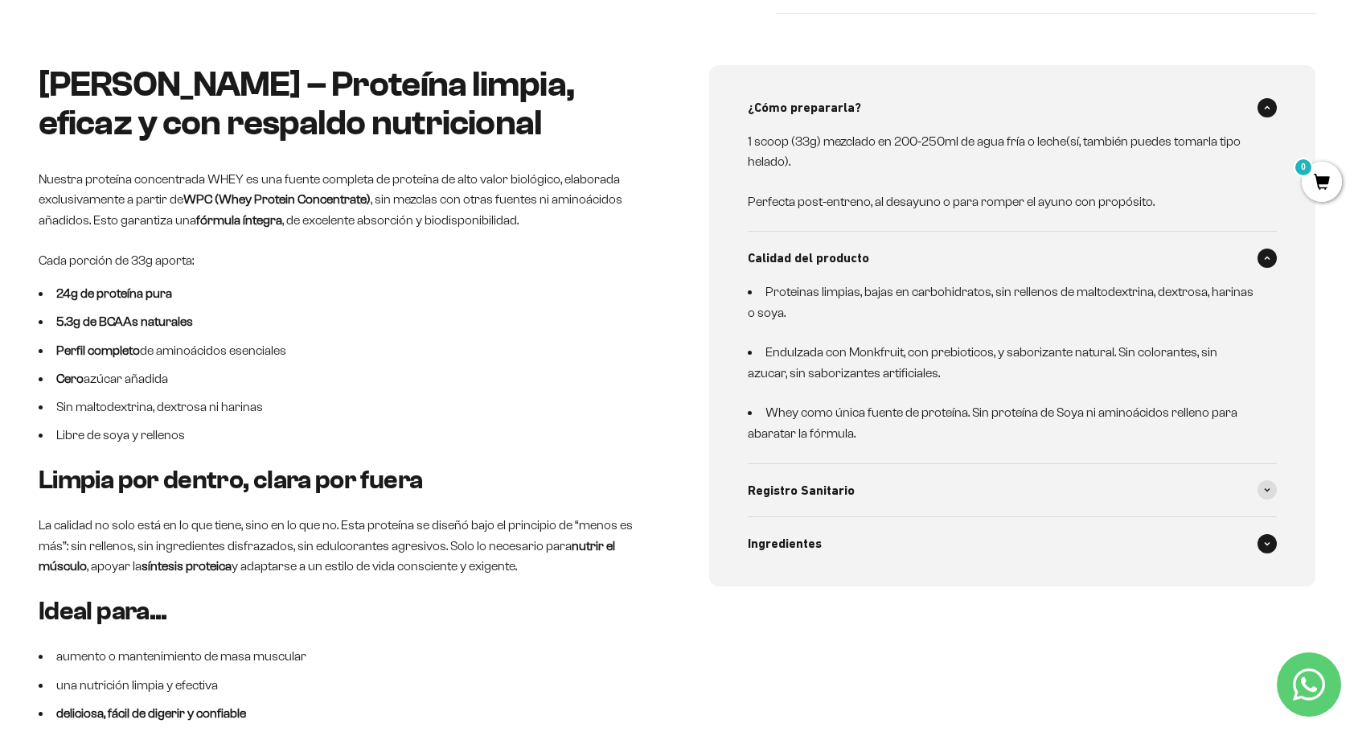
click at [1263, 556] on div "Ingredientes" at bounding box center [1012, 543] width 529 height 53
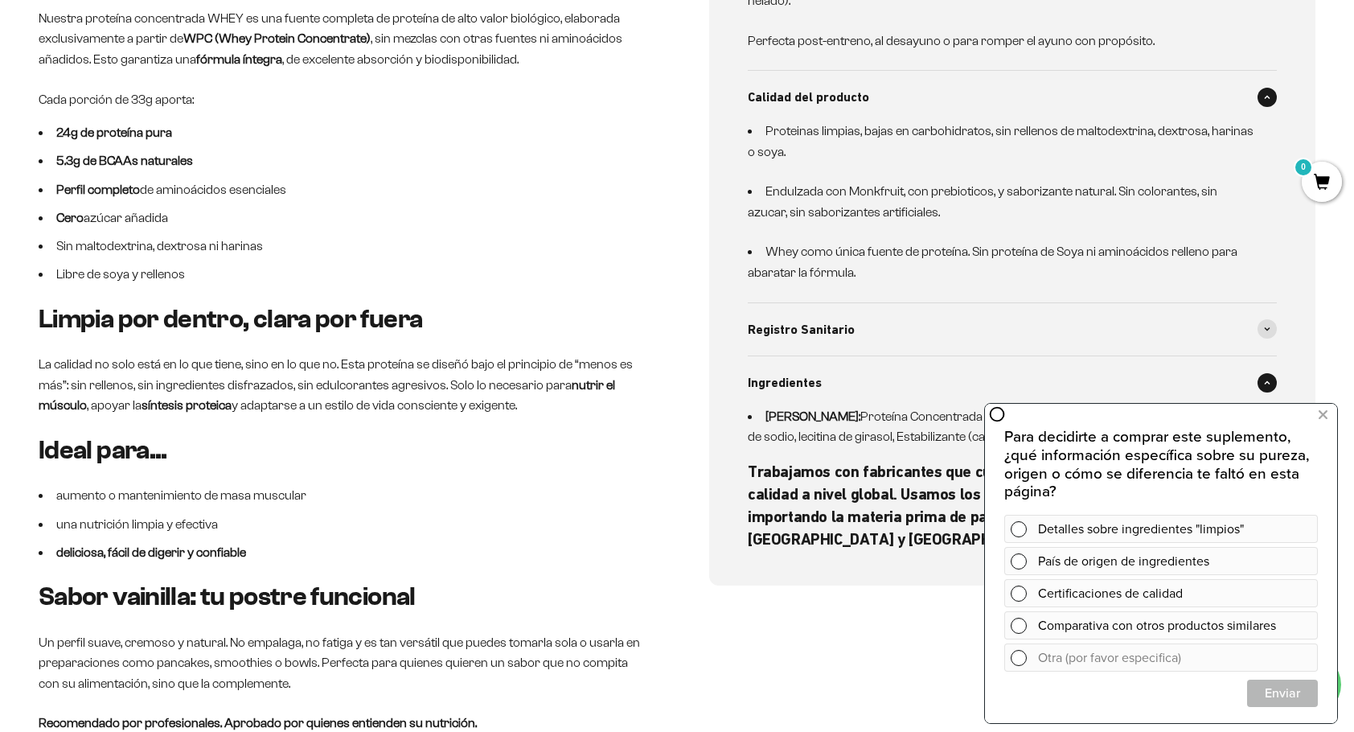
scroll to position [1045, 0]
